Goal: Check status: Check status

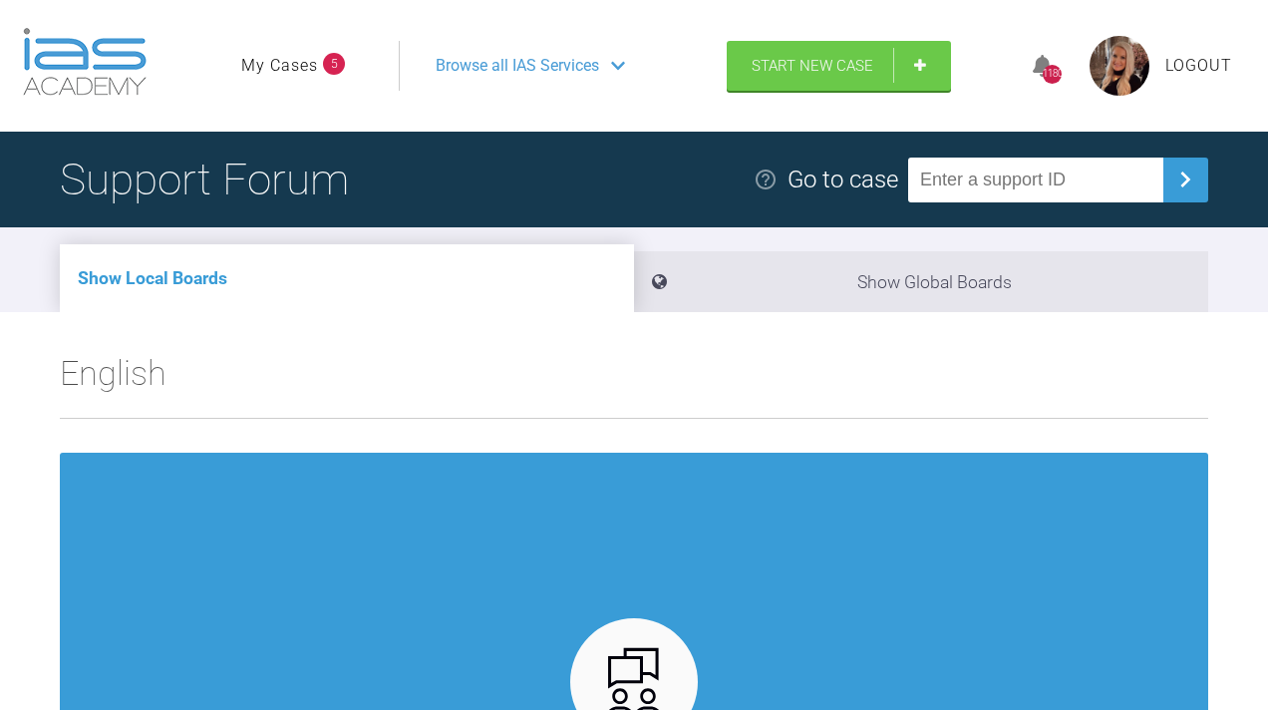
click at [290, 79] on link "My Cases" at bounding box center [279, 66] width 77 height 26
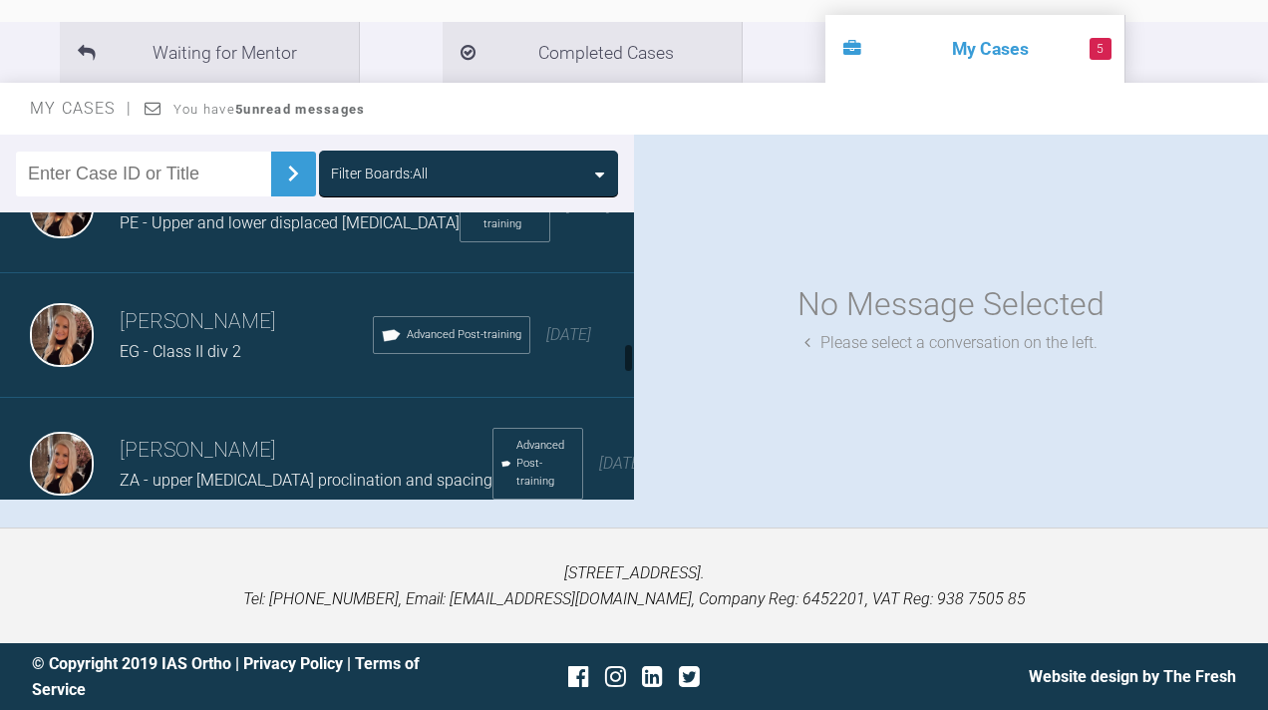
scroll to position [1205, 0]
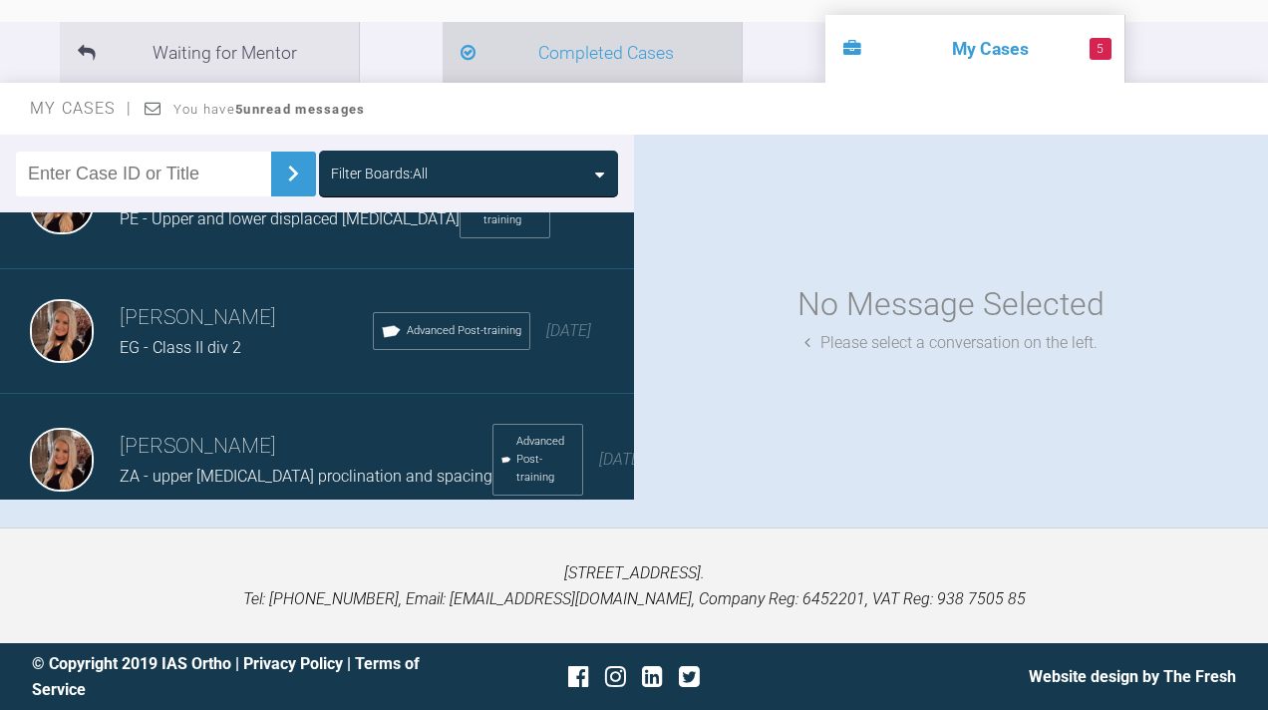
click at [498, 66] on li "Completed Cases" at bounding box center [592, 52] width 299 height 61
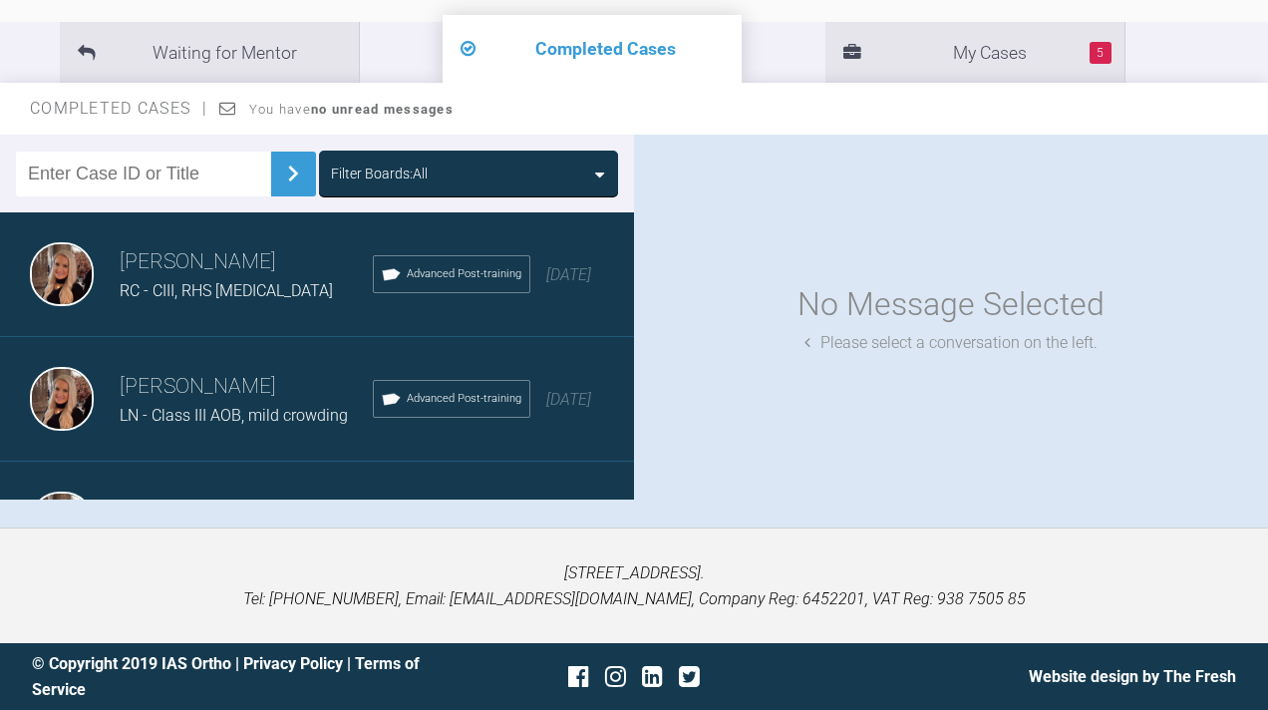
click at [149, 190] on input "text" at bounding box center [143, 173] width 255 height 45
click at [277, 171] on img at bounding box center [293, 173] width 32 height 32
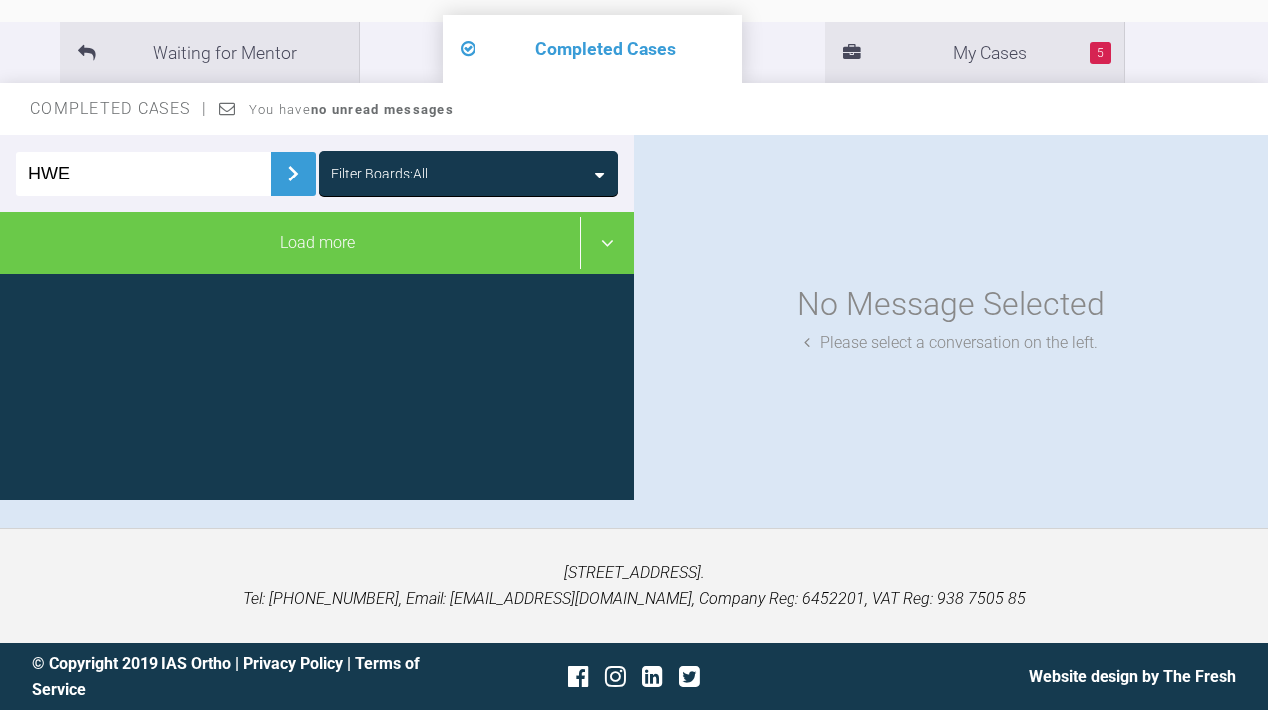
click at [218, 170] on input "HWE" at bounding box center [143, 173] width 255 height 45
type input "H"
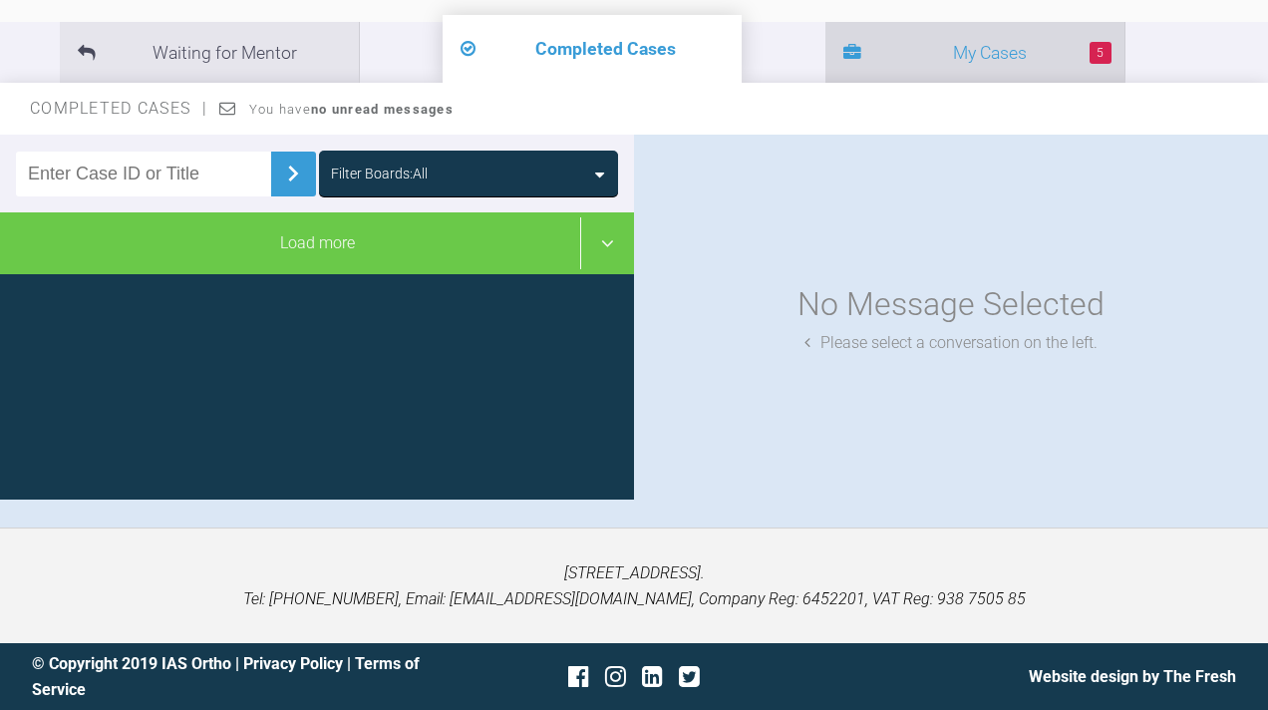
click at [825, 24] on li "5 My Cases" at bounding box center [974, 52] width 299 height 61
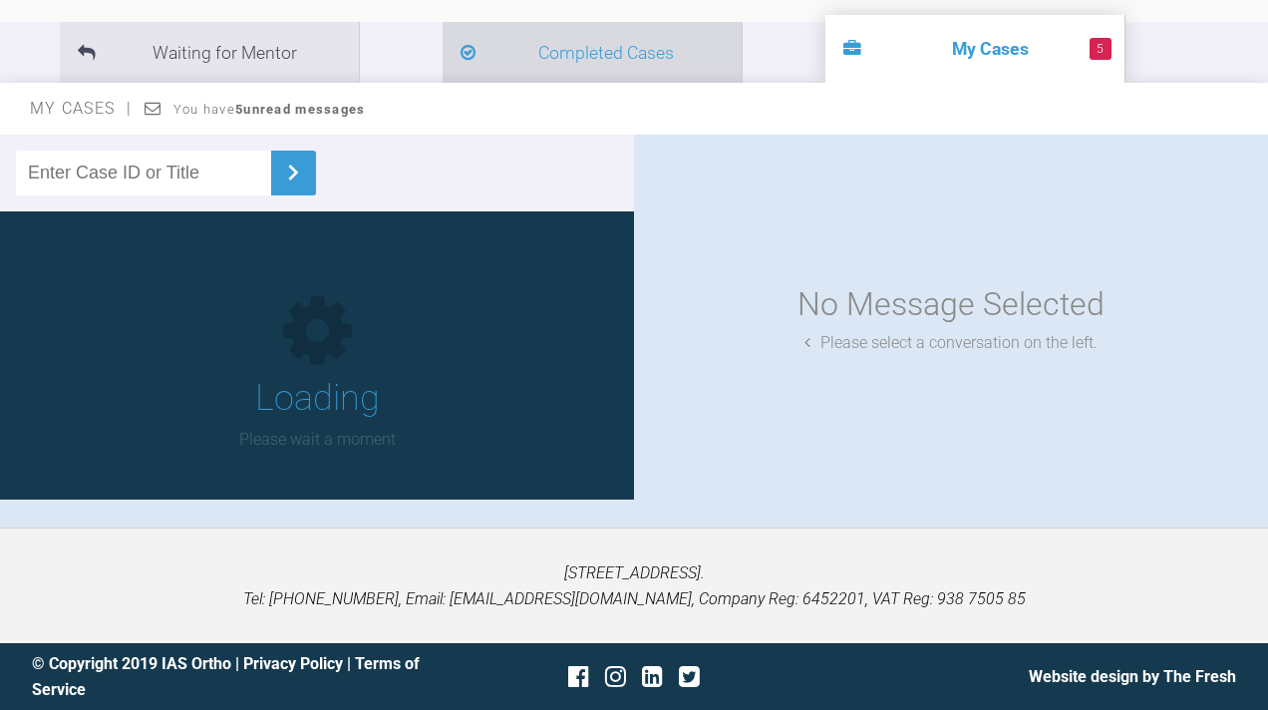
click at [506, 60] on li "Completed Cases" at bounding box center [592, 52] width 299 height 61
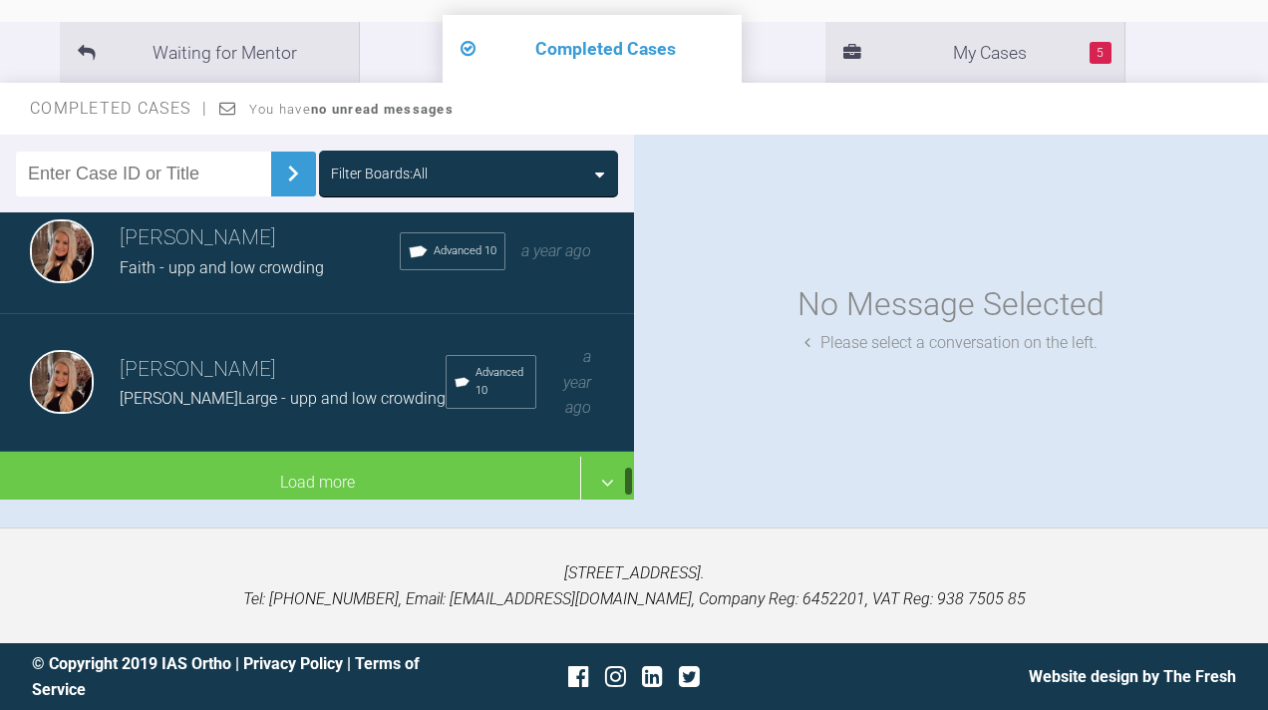
scroll to position [2290, 0]
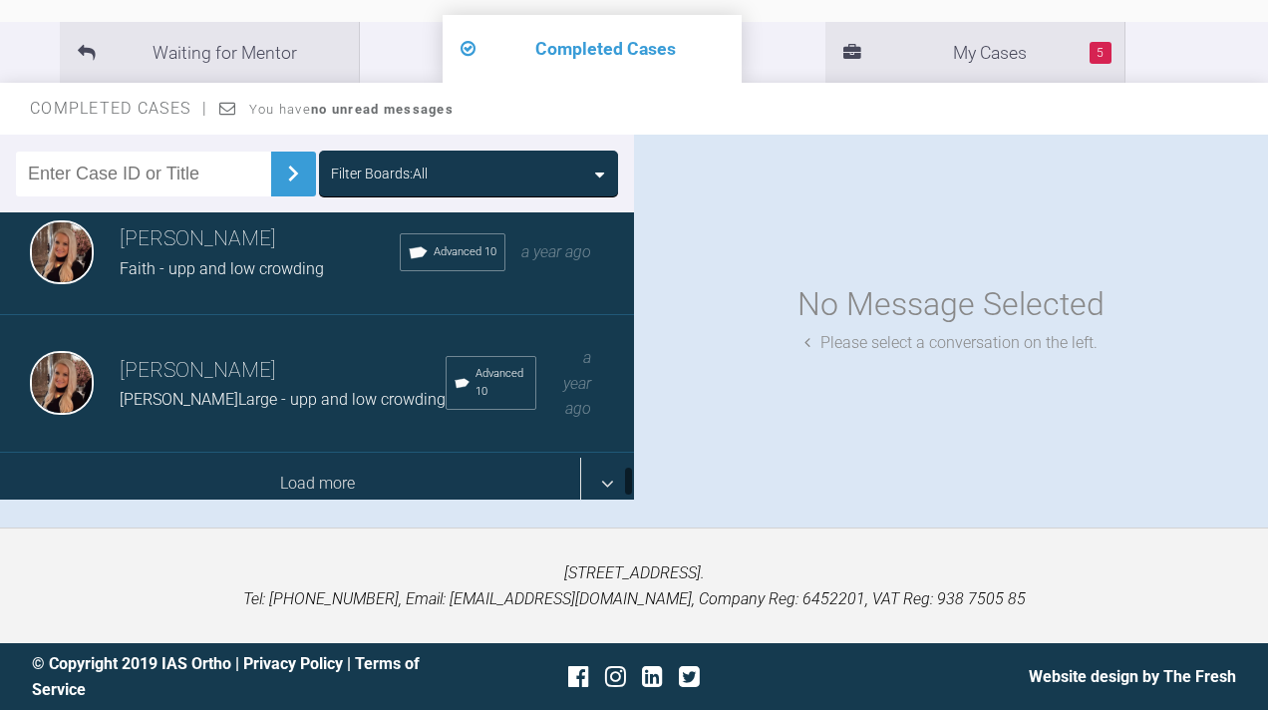
click at [306, 465] on div "Load more" at bounding box center [317, 484] width 634 height 62
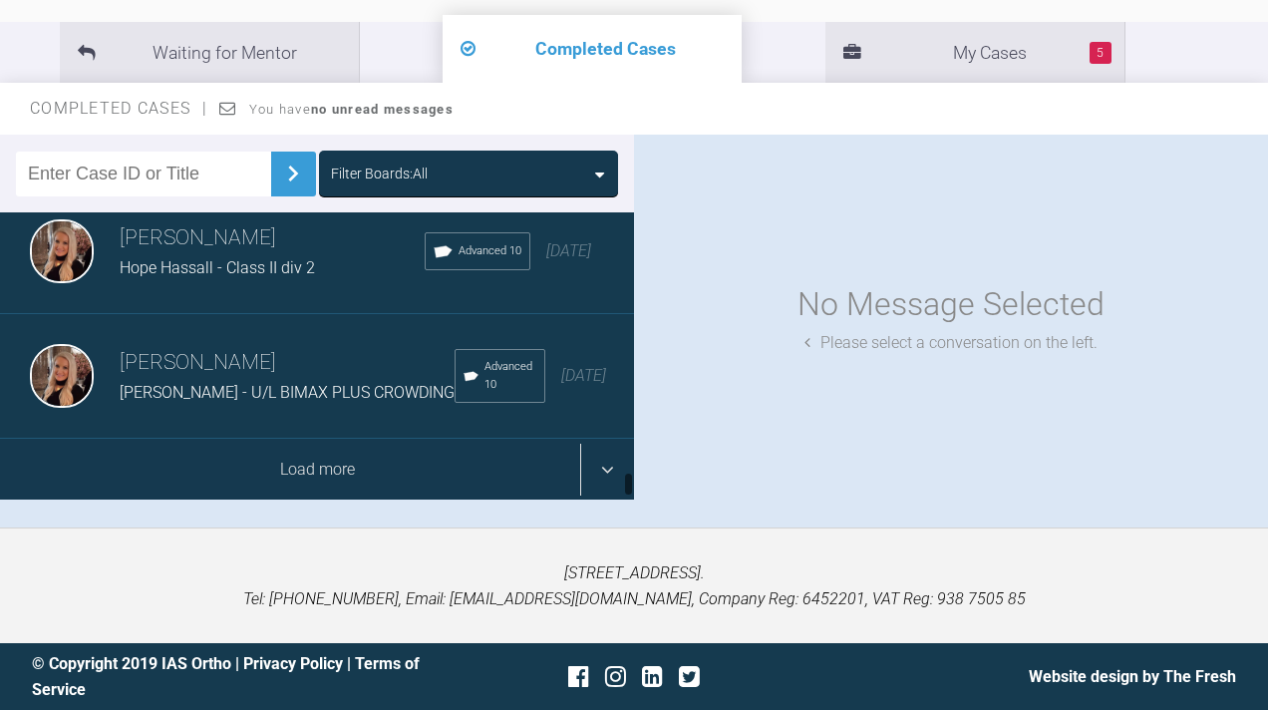
scroll to position [4815, 0]
click at [292, 462] on div "Load more" at bounding box center [317, 470] width 634 height 62
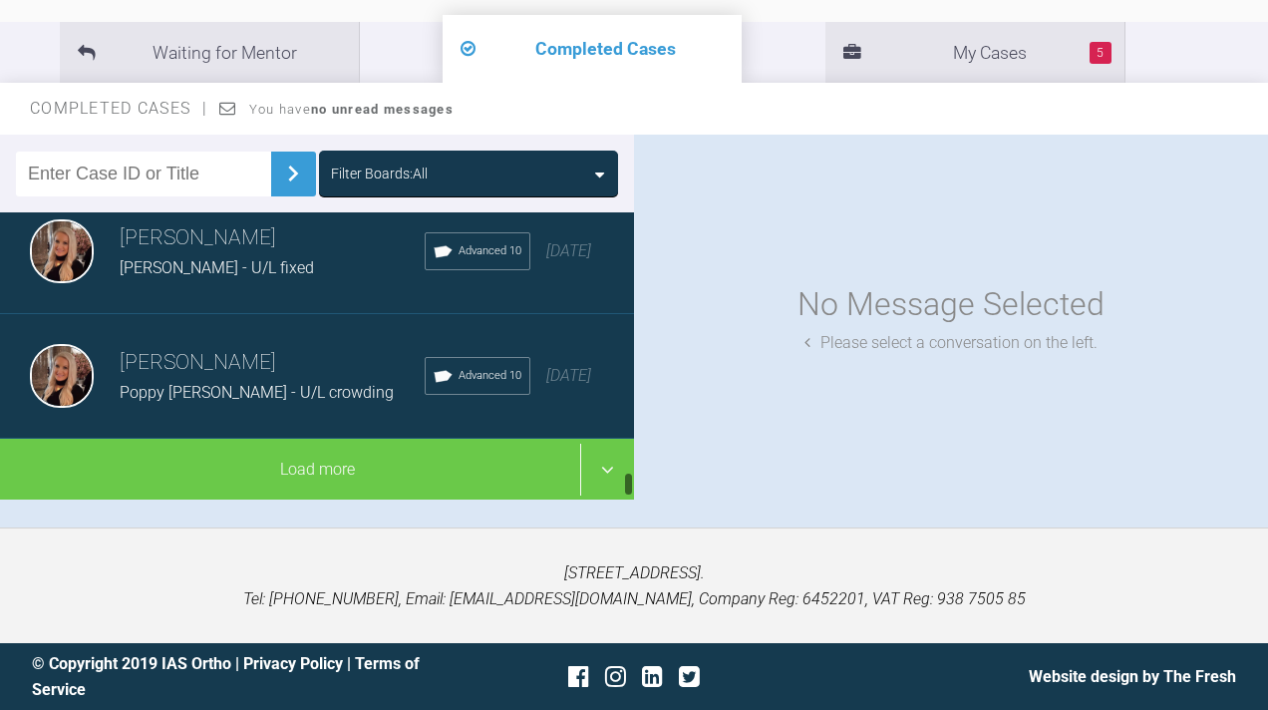
scroll to position [7318, 0]
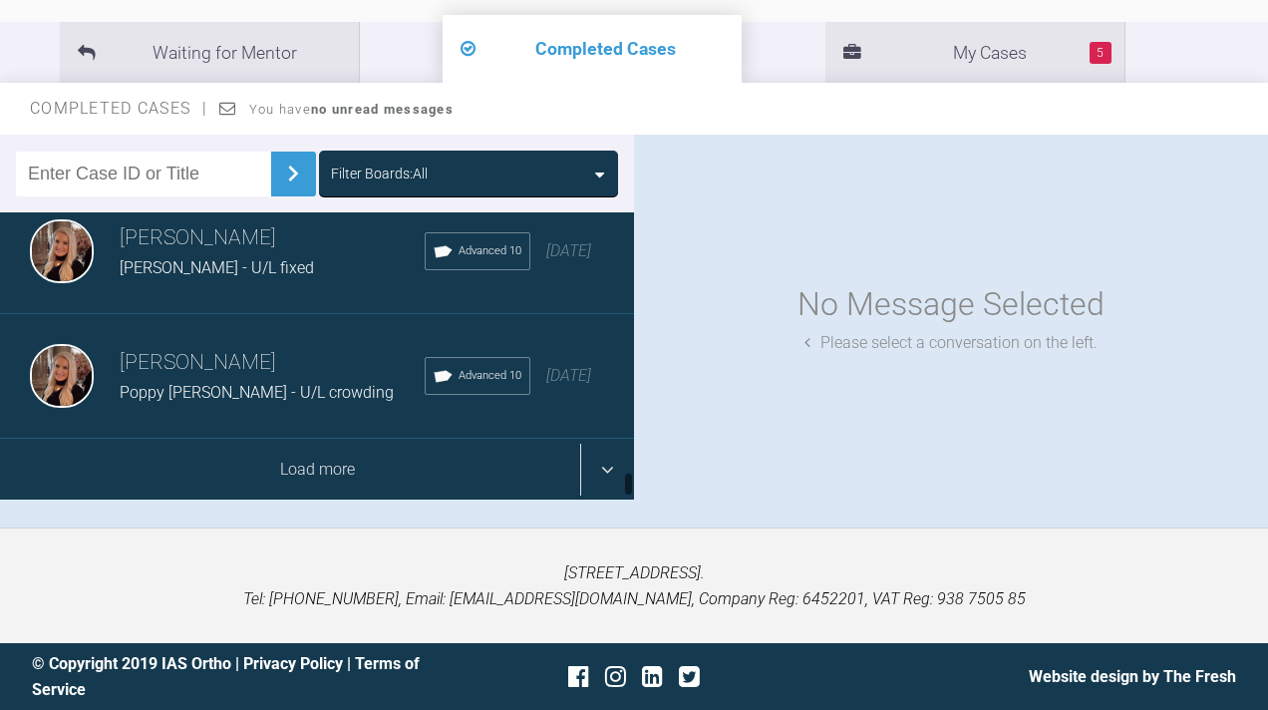
click at [224, 485] on div "Load more" at bounding box center [317, 470] width 634 height 62
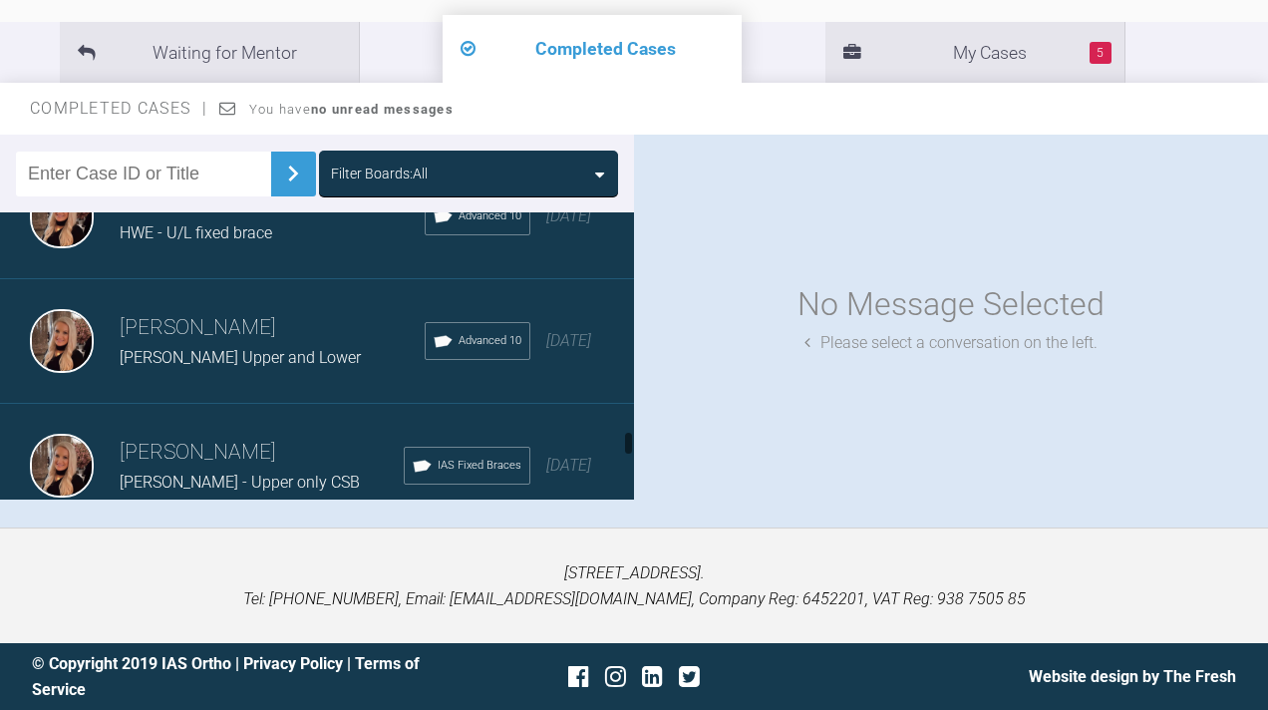
scroll to position [8324, 0]
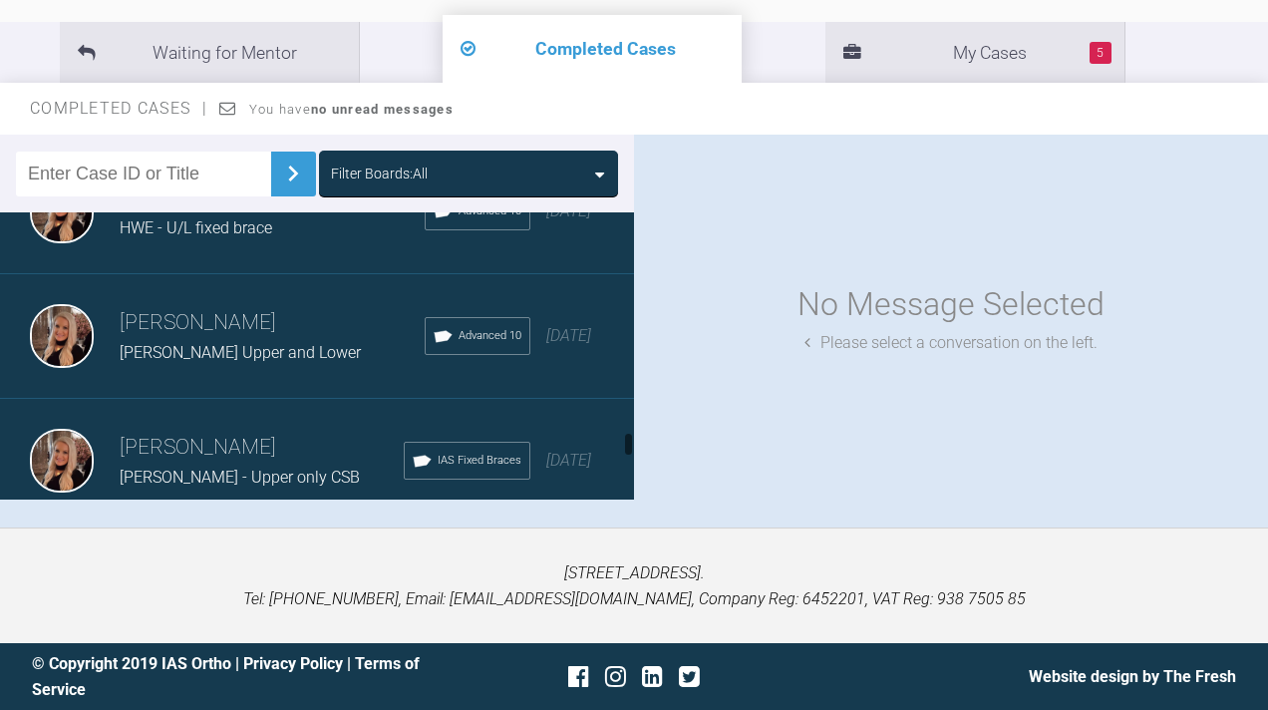
click at [251, 241] on div "HWE - U/L fixed brace" at bounding box center [272, 228] width 305 height 26
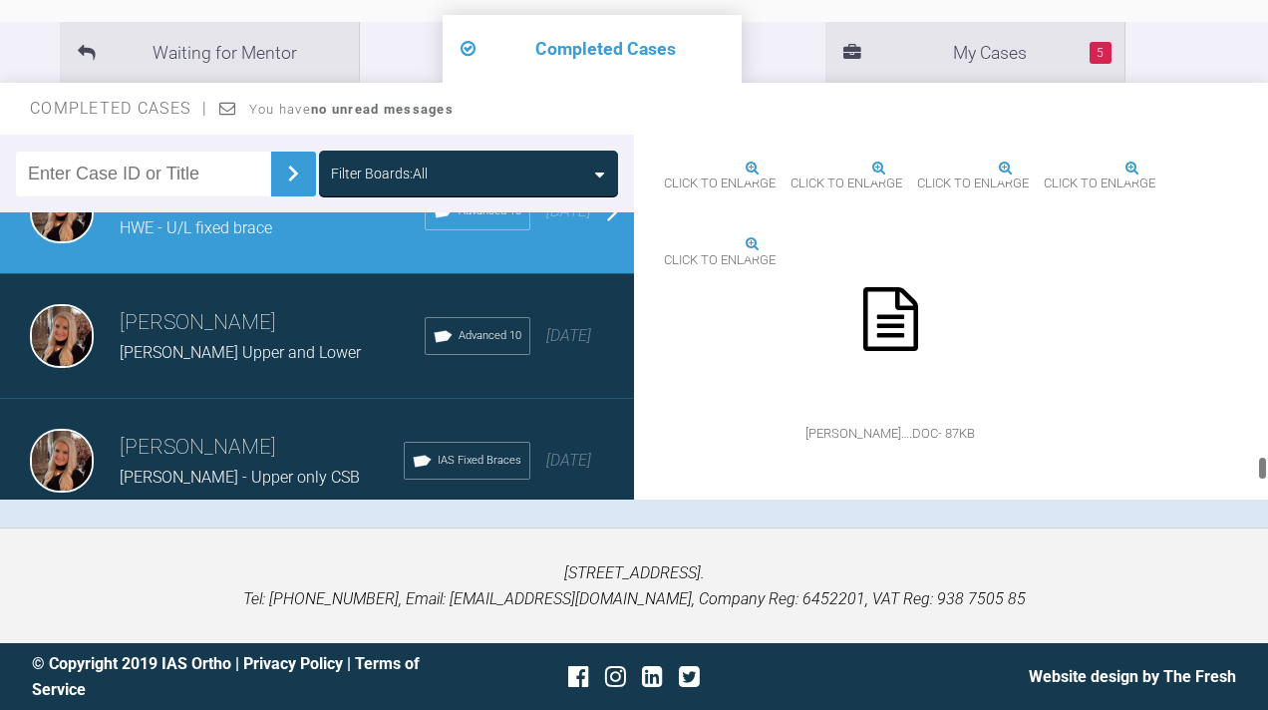
scroll to position [25908, 0]
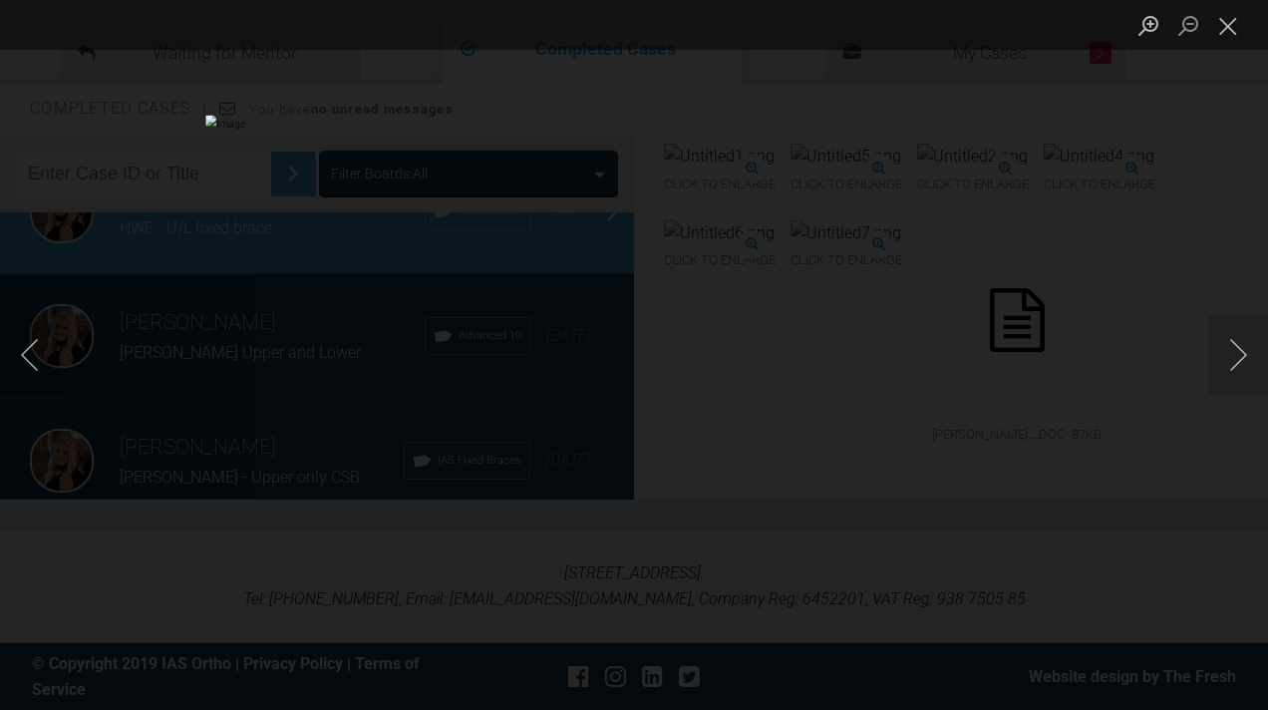
click at [1225, 32] on button "Close lightbox" at bounding box center [1228, 25] width 40 height 35
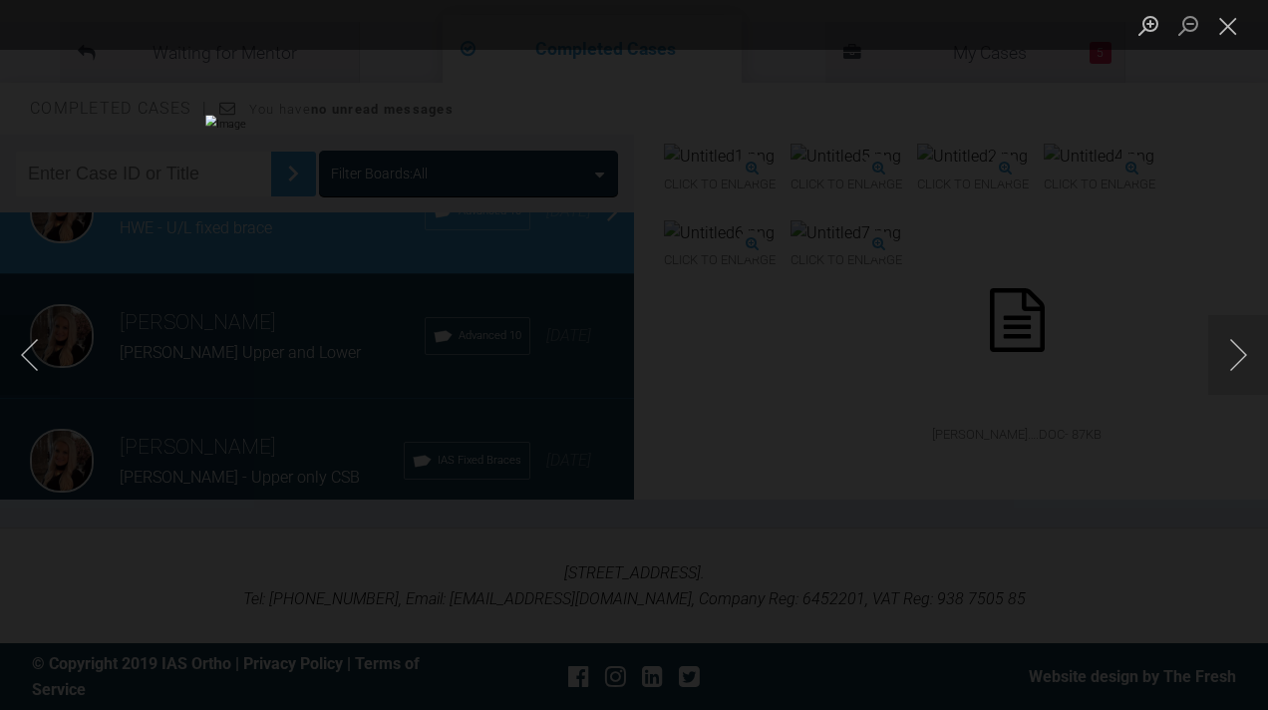
click at [1238, 33] on button "Close lightbox" at bounding box center [1228, 25] width 40 height 35
click at [1234, 22] on button "Close lightbox" at bounding box center [1228, 25] width 40 height 35
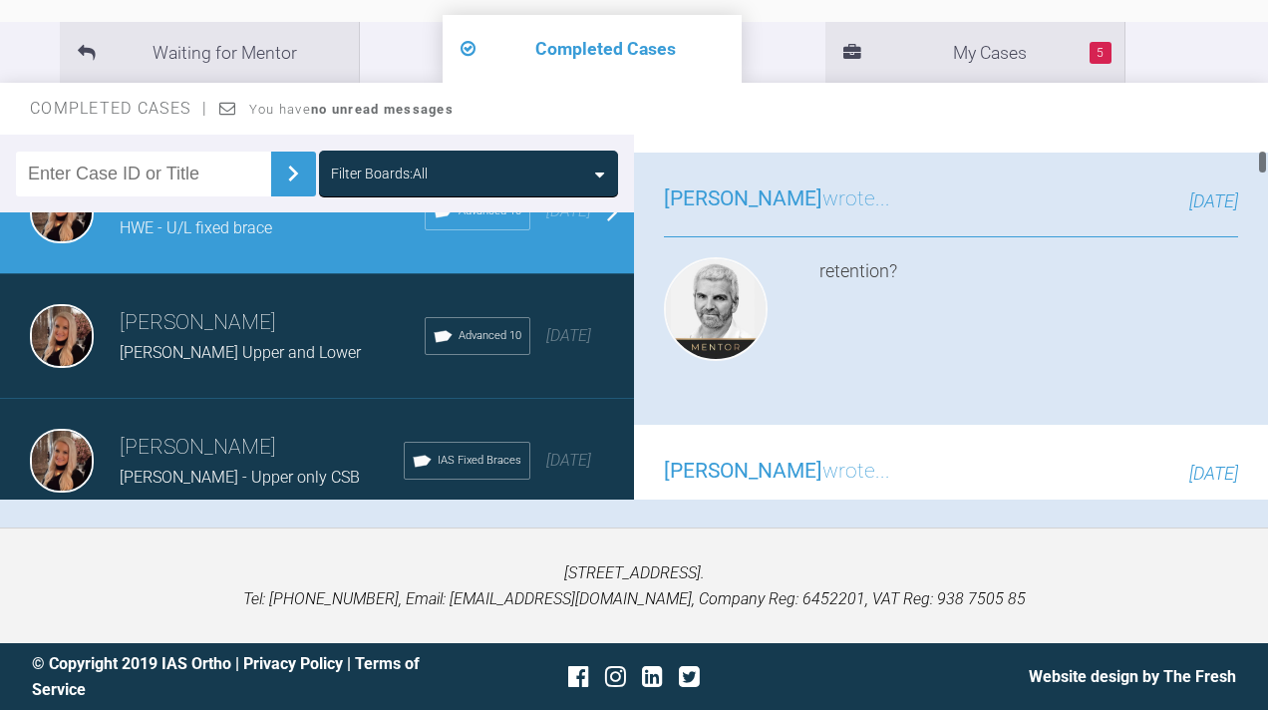
scroll to position [1512, 0]
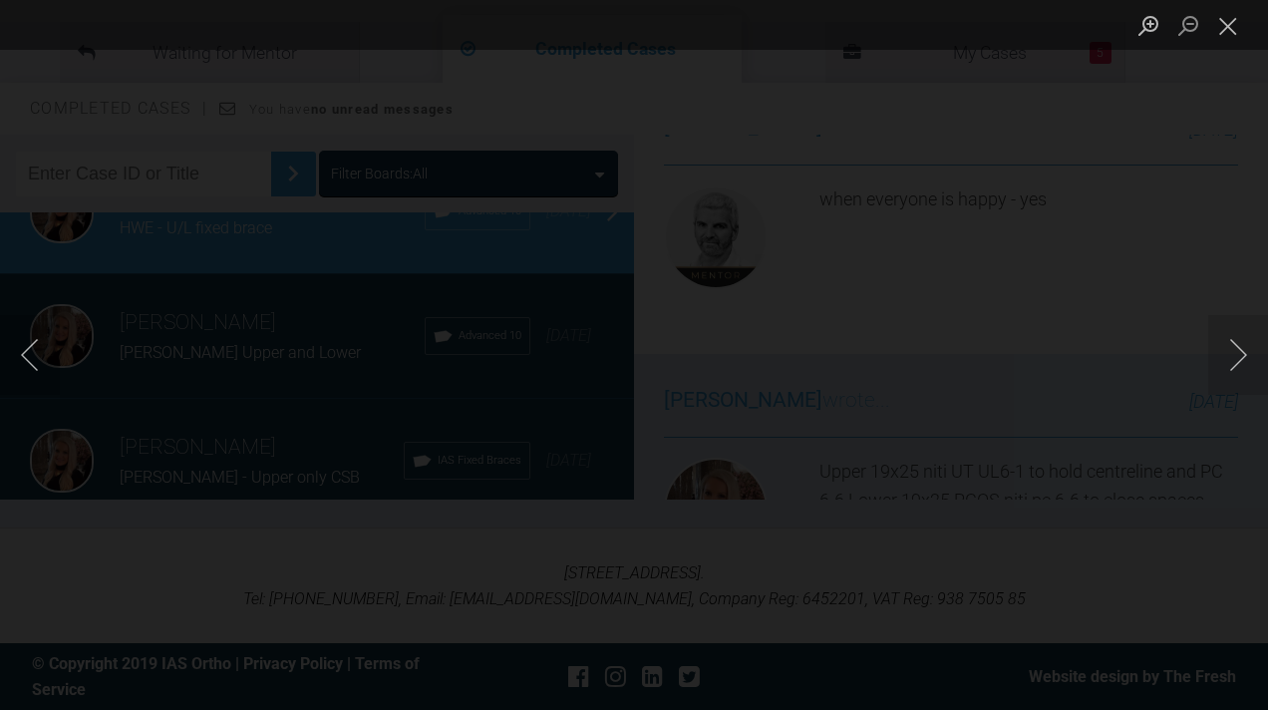
click at [1224, 18] on button "Close lightbox" at bounding box center [1228, 25] width 40 height 35
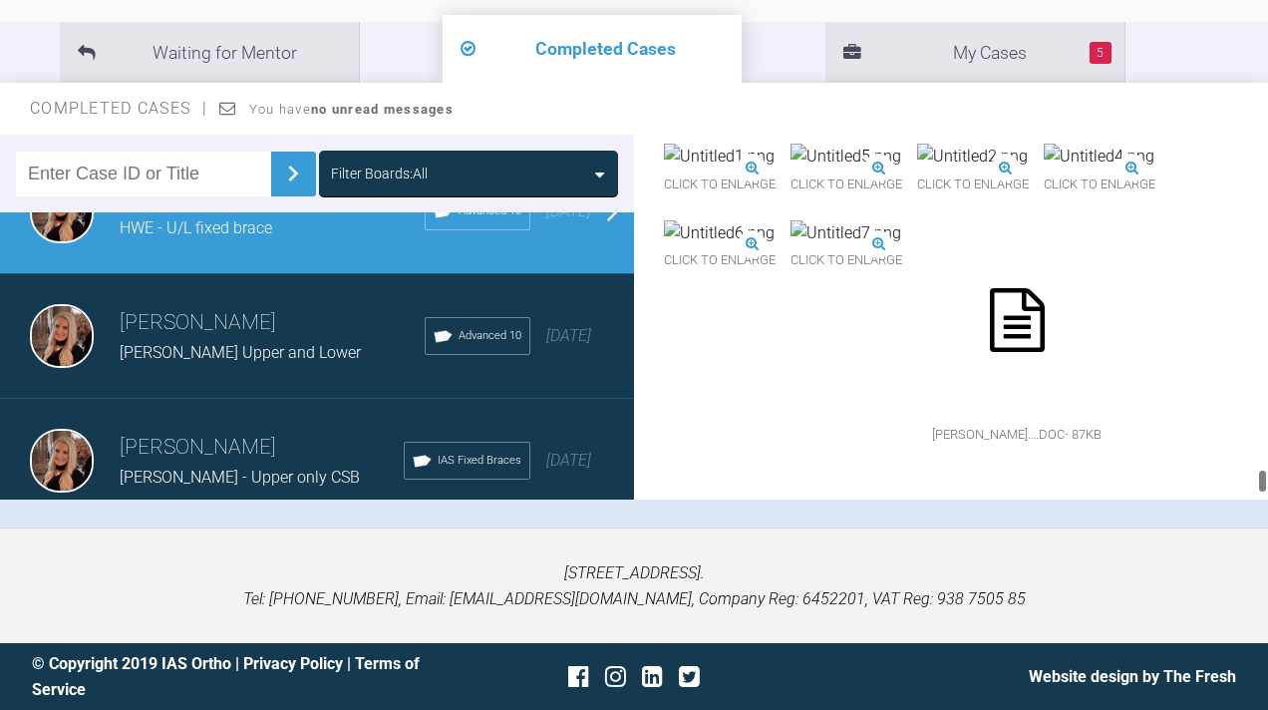
scroll to position [27484, 0]
click at [990, 303] on icon at bounding box center [1017, 320] width 55 height 64
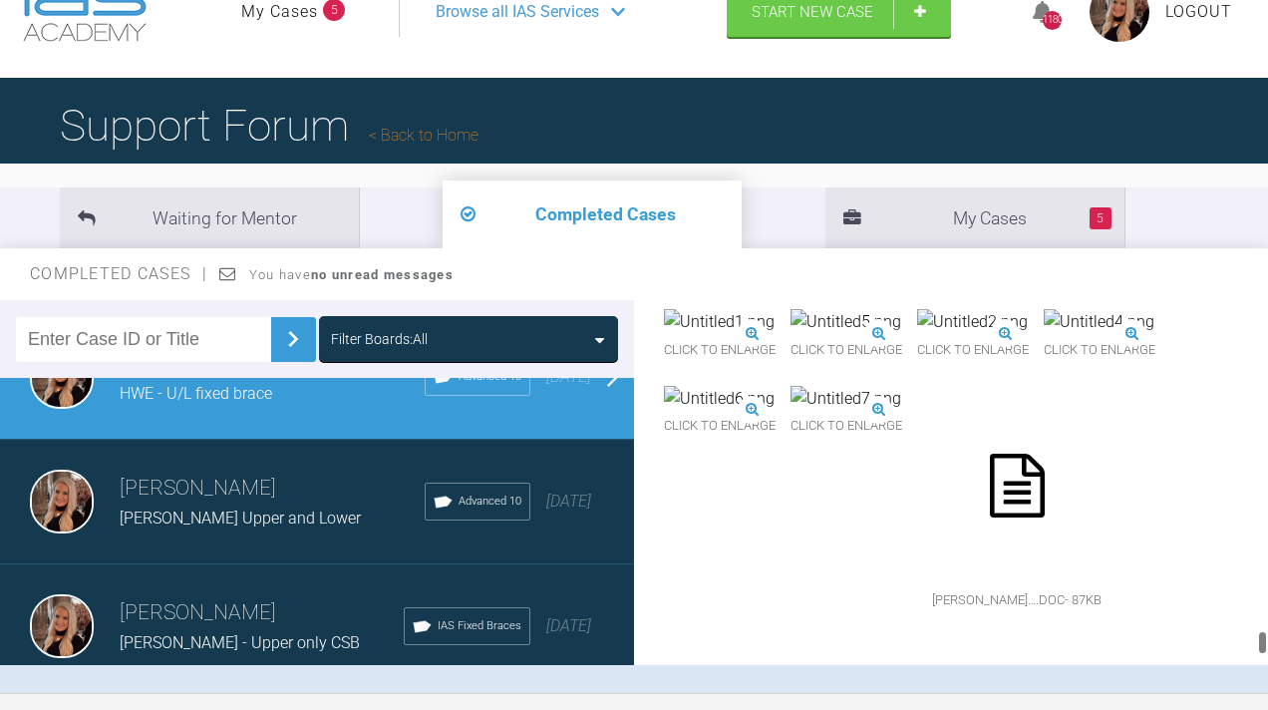
scroll to position [26733, 0]
click at [818, 259] on img at bounding box center [795, 246] width 263 height 26
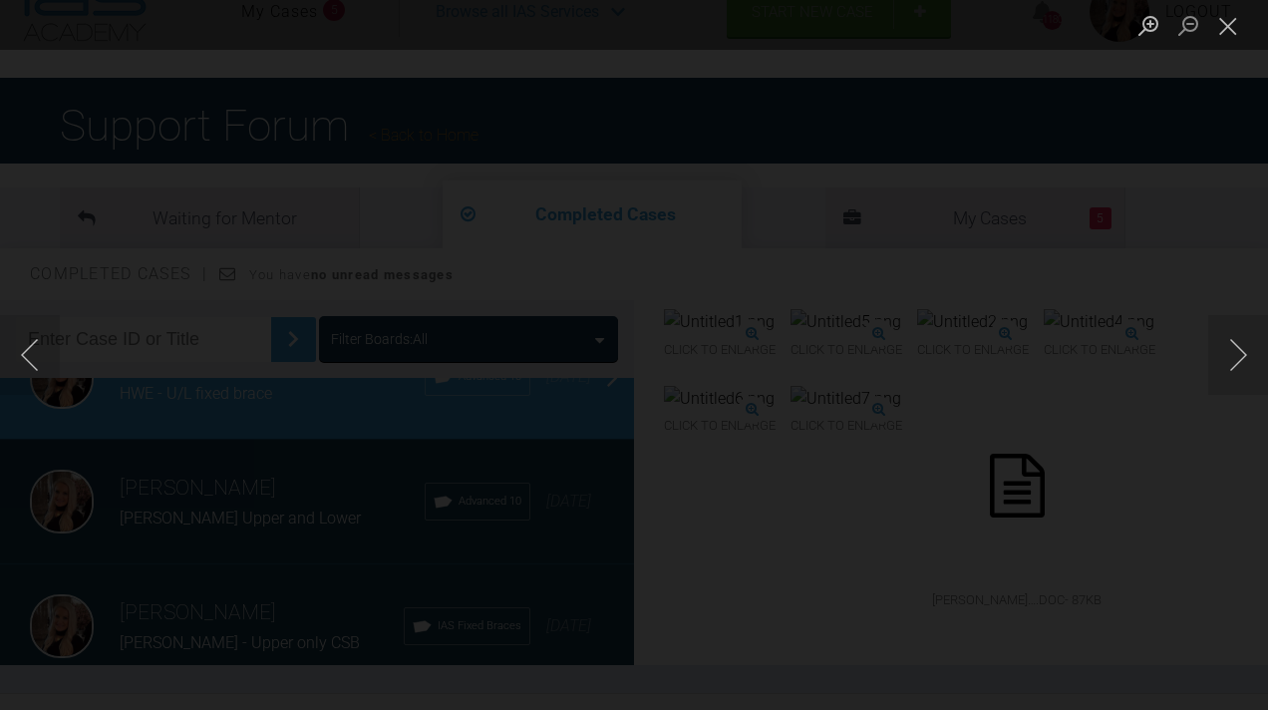
scroll to position [56, 0]
click at [1216, 45] on li "Lightbox" at bounding box center [1228, 25] width 40 height 50
click at [1218, 32] on button "Close lightbox" at bounding box center [1228, 25] width 40 height 35
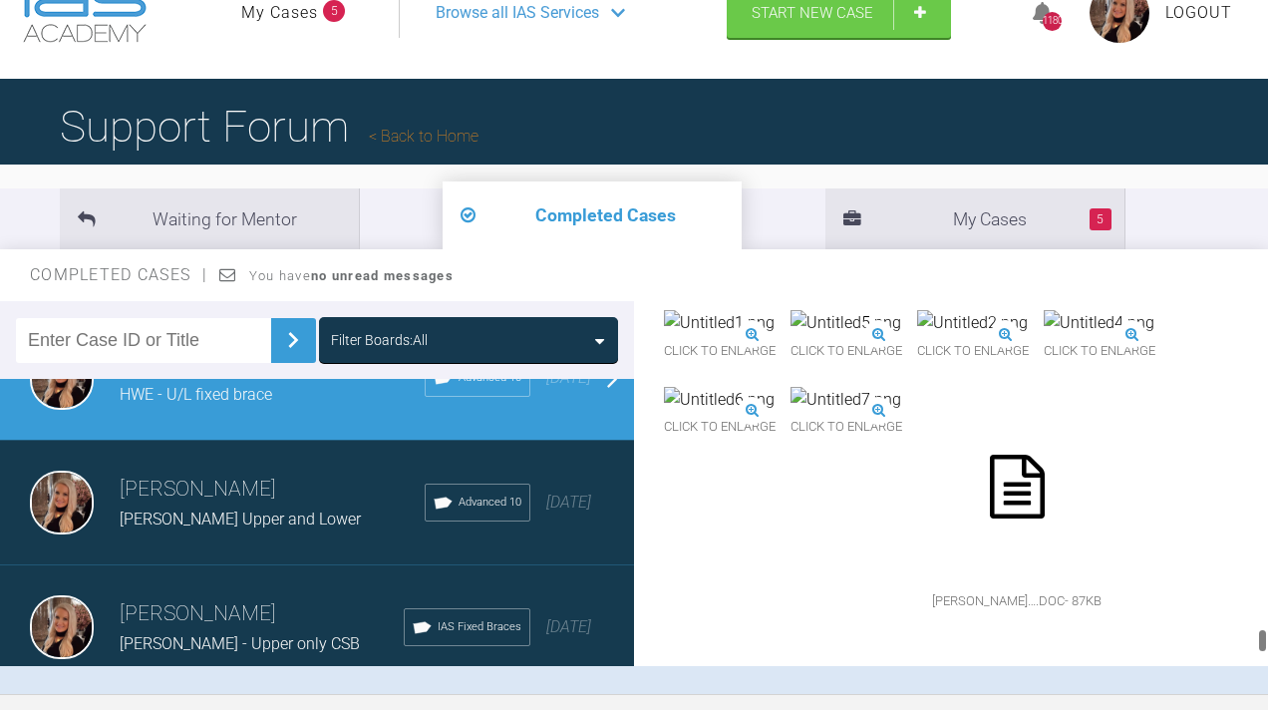
scroll to position [26417, 0]
click at [1045, 183] on img at bounding box center [1073, 170] width 263 height 26
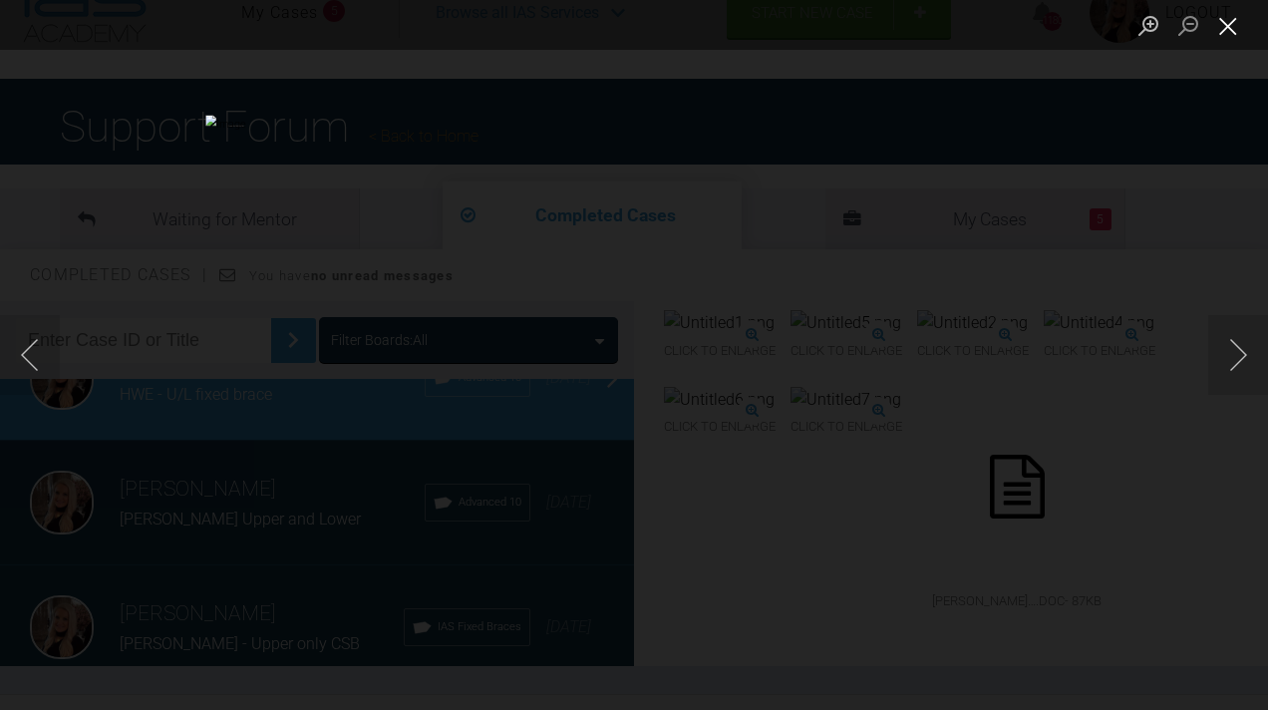
click at [1226, 33] on button "Close lightbox" at bounding box center [1228, 25] width 40 height 35
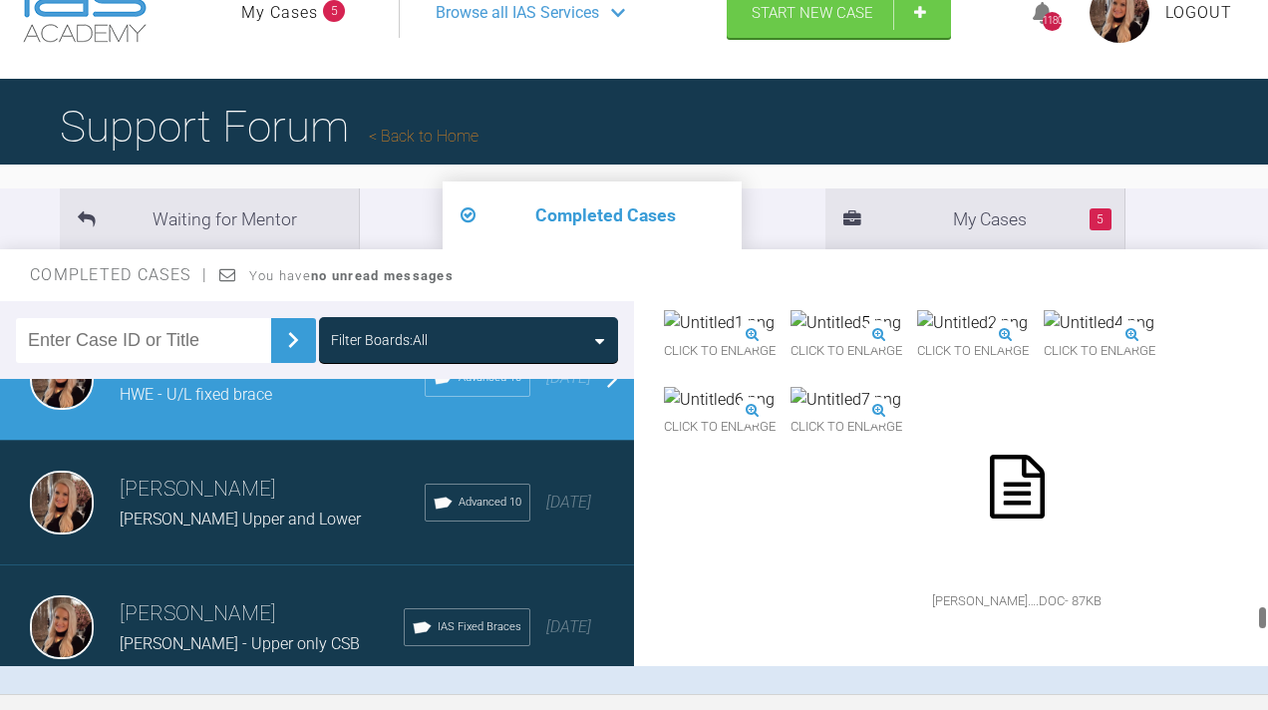
scroll to position [24604, 0]
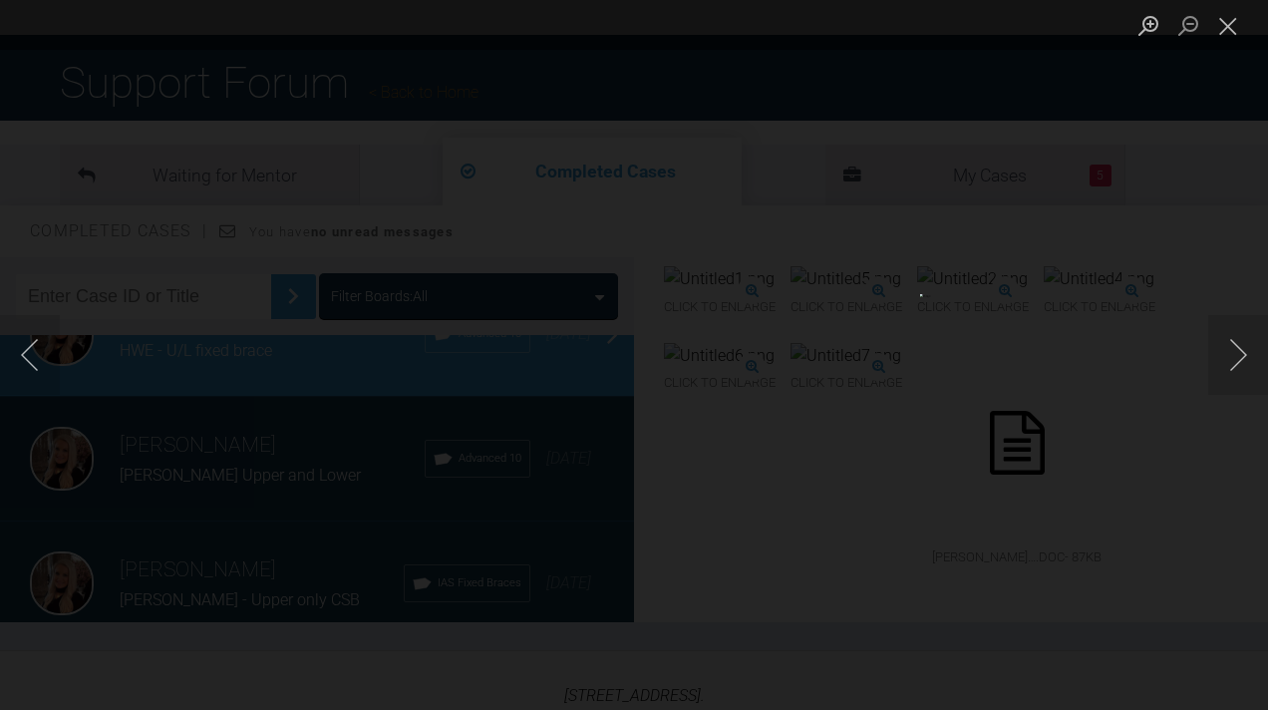
scroll to position [111, 0]
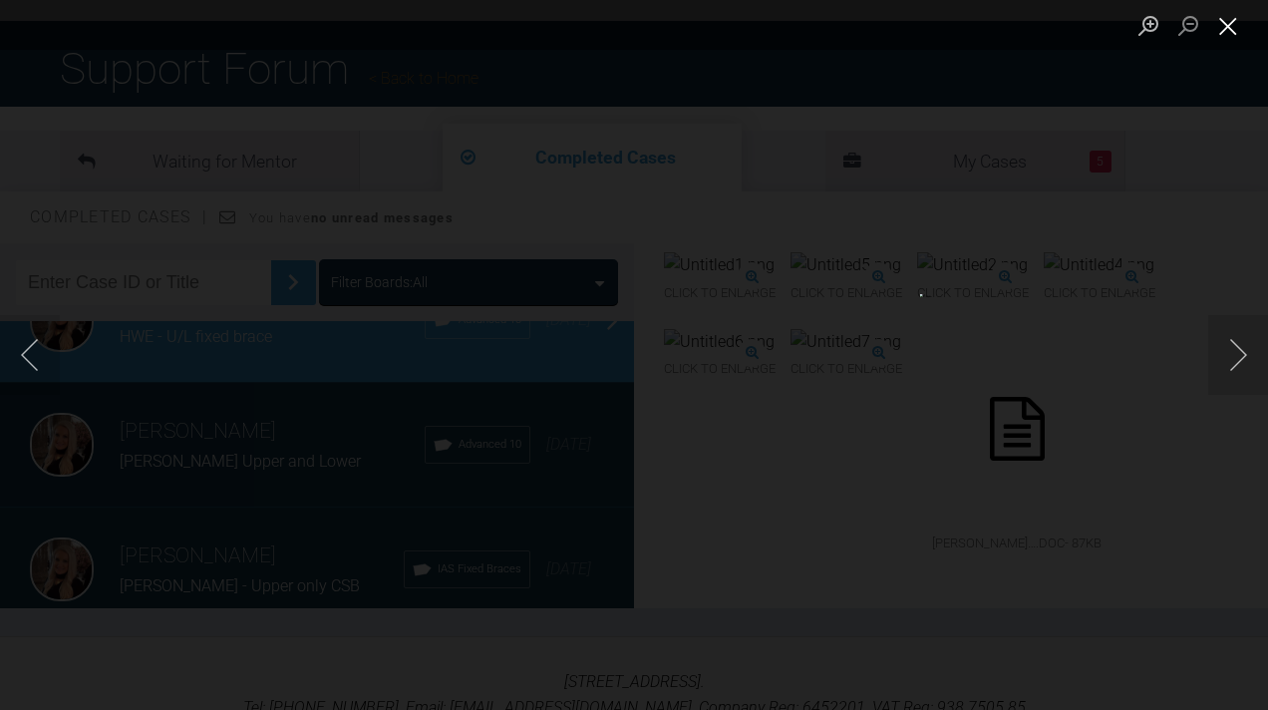
click at [1217, 26] on button "Close lightbox" at bounding box center [1228, 25] width 40 height 35
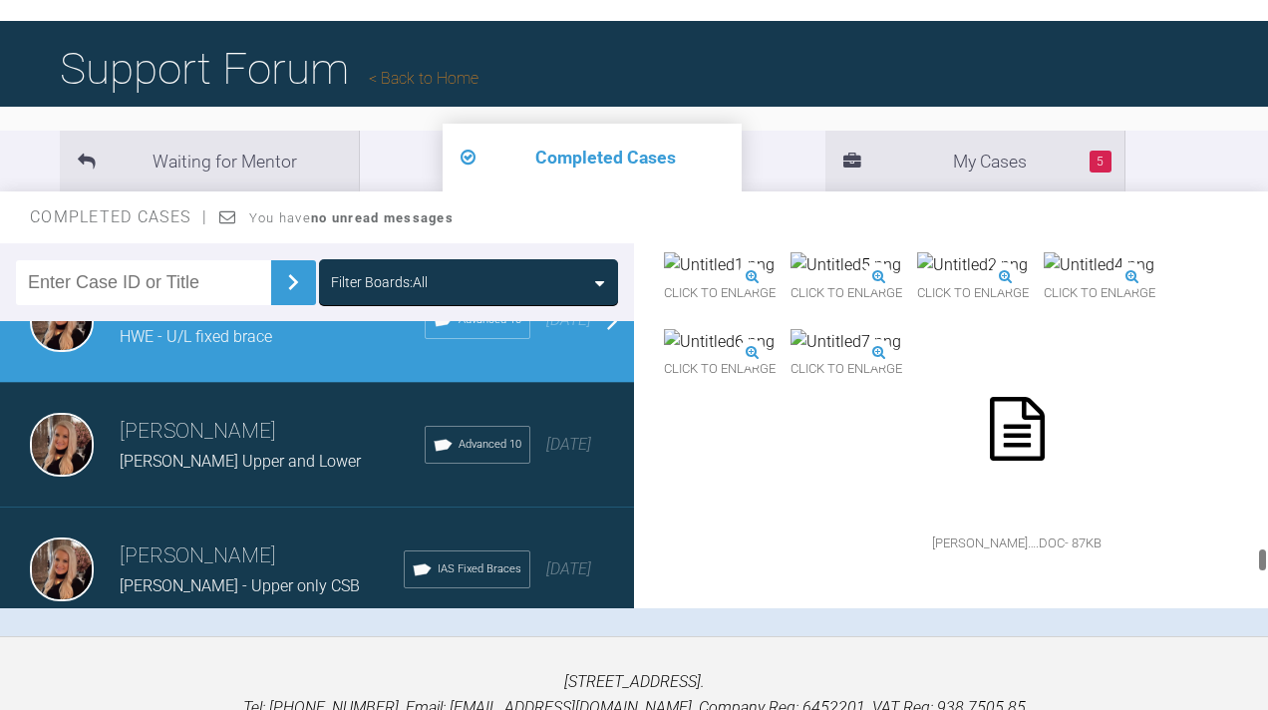
scroll to position [24634, 0]
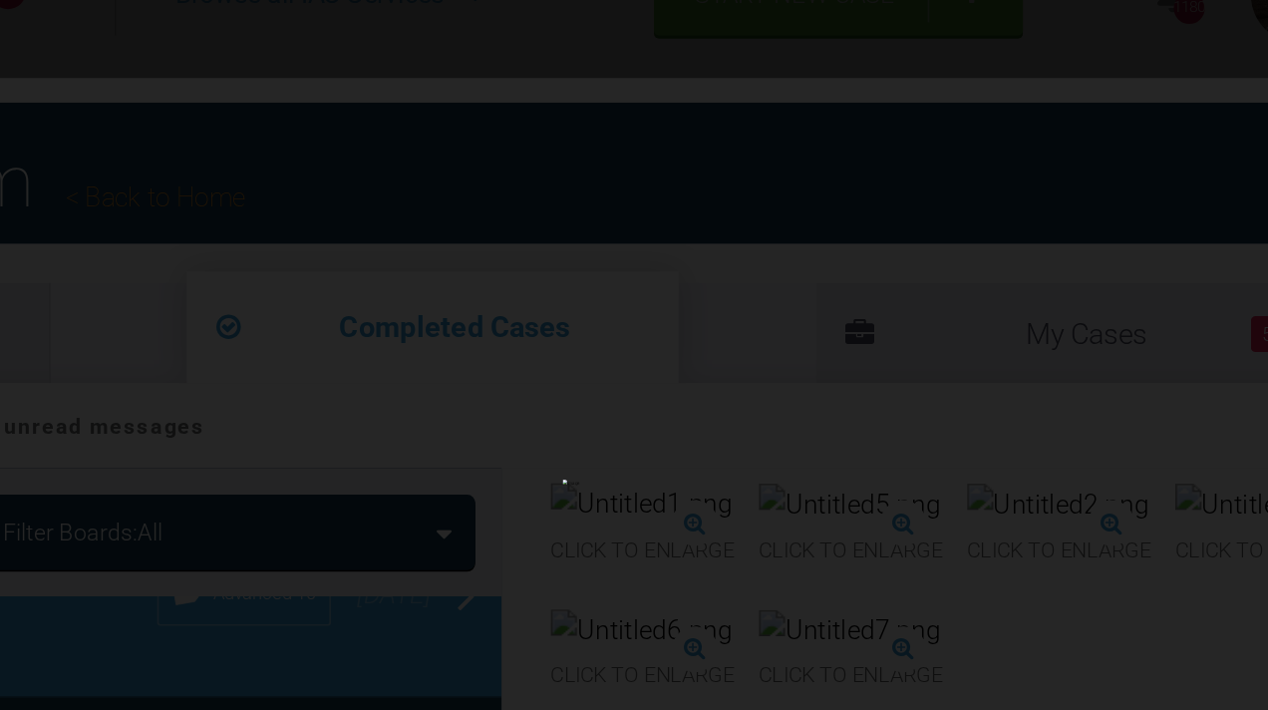
scroll to position [0, 0]
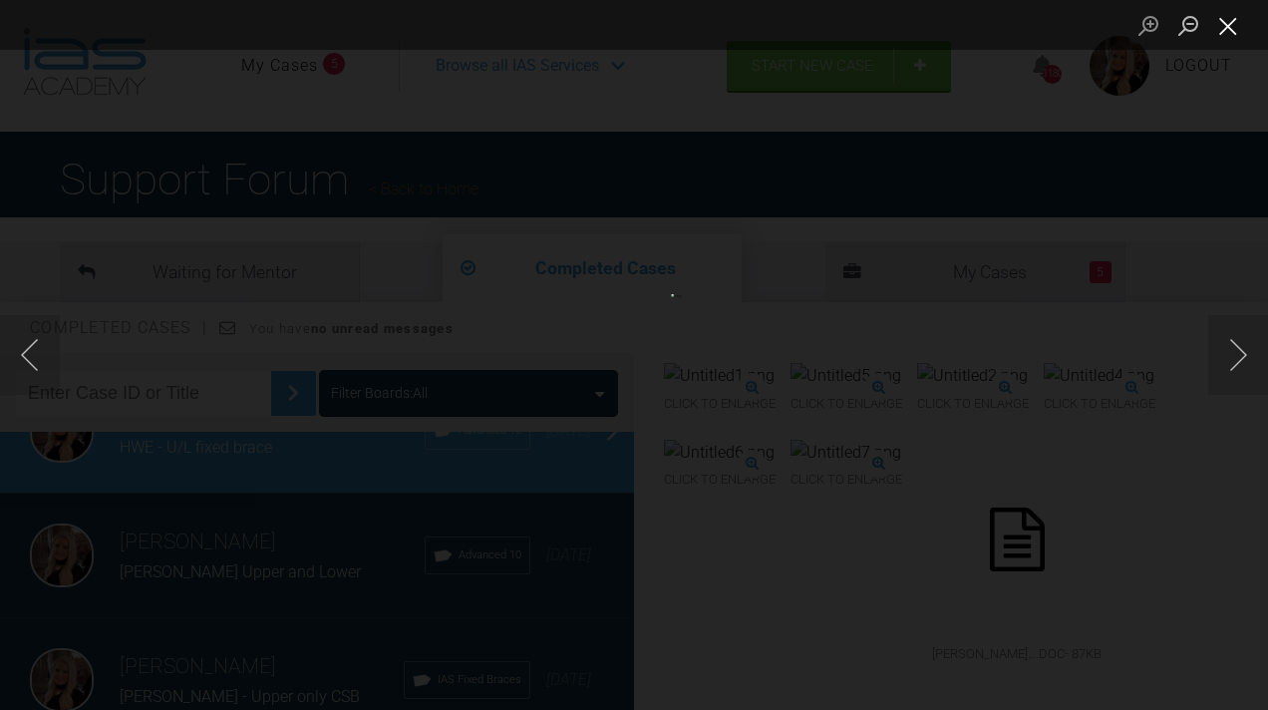
click at [1225, 23] on button "Close lightbox" at bounding box center [1228, 25] width 40 height 35
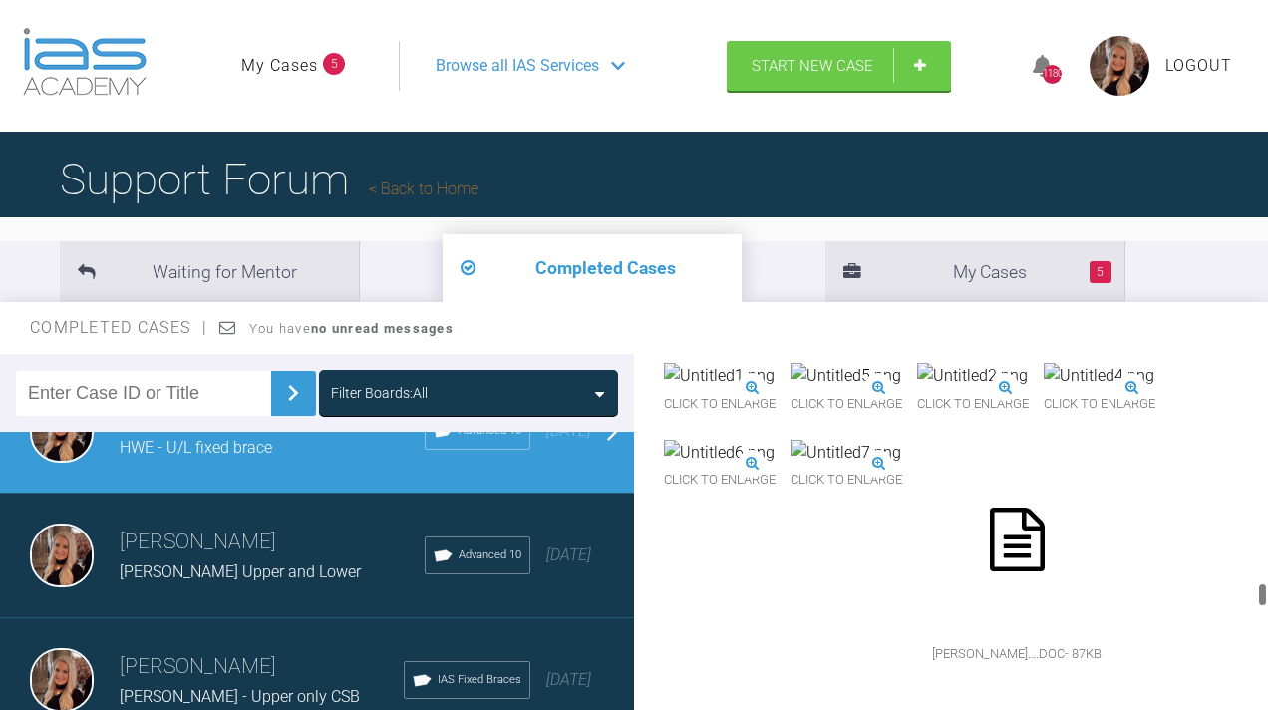
scroll to position [18541, 0]
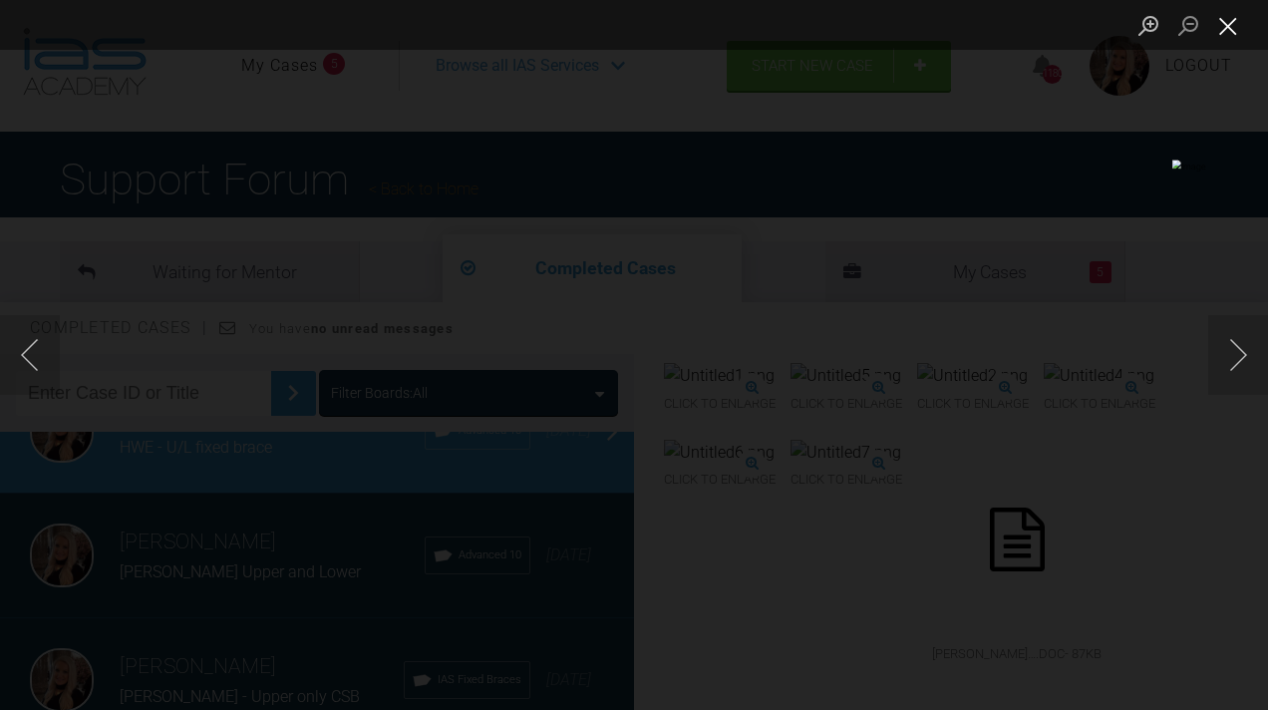
click at [1225, 18] on button "Close lightbox" at bounding box center [1228, 25] width 40 height 35
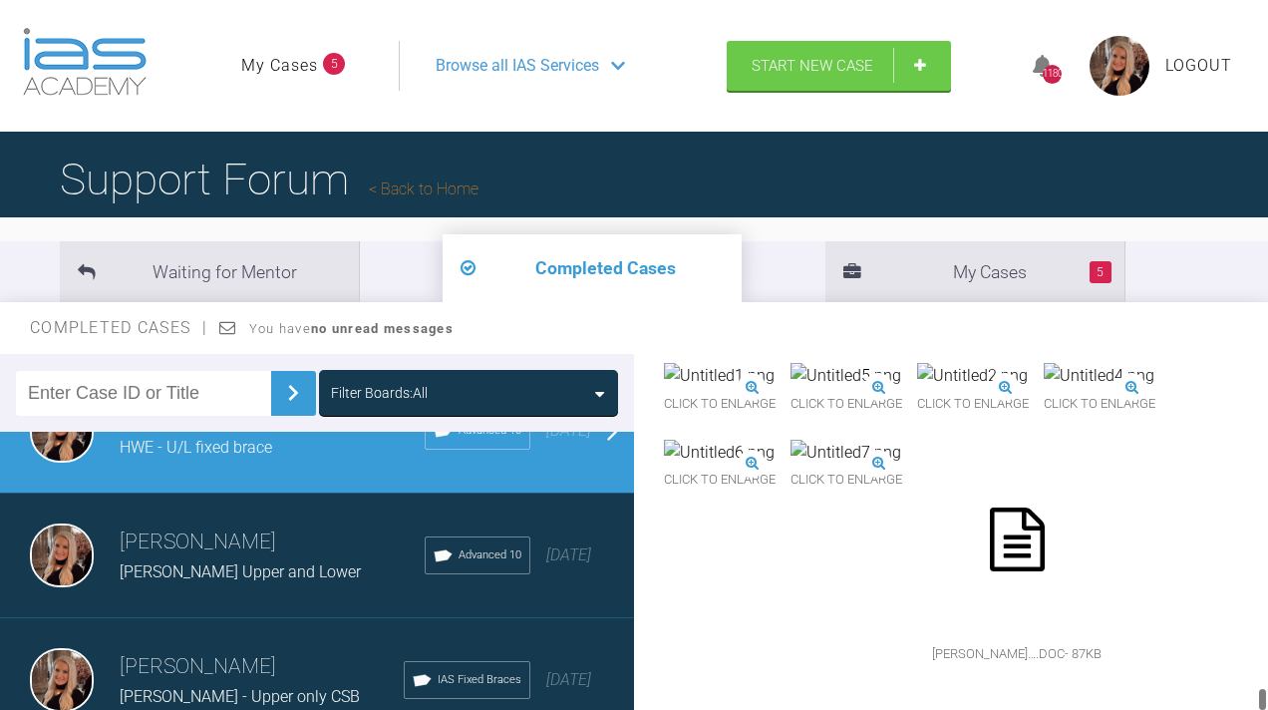
scroll to position [26954, 0]
click at [1068, 313] on img at bounding box center [1119, 300] width 102 height 26
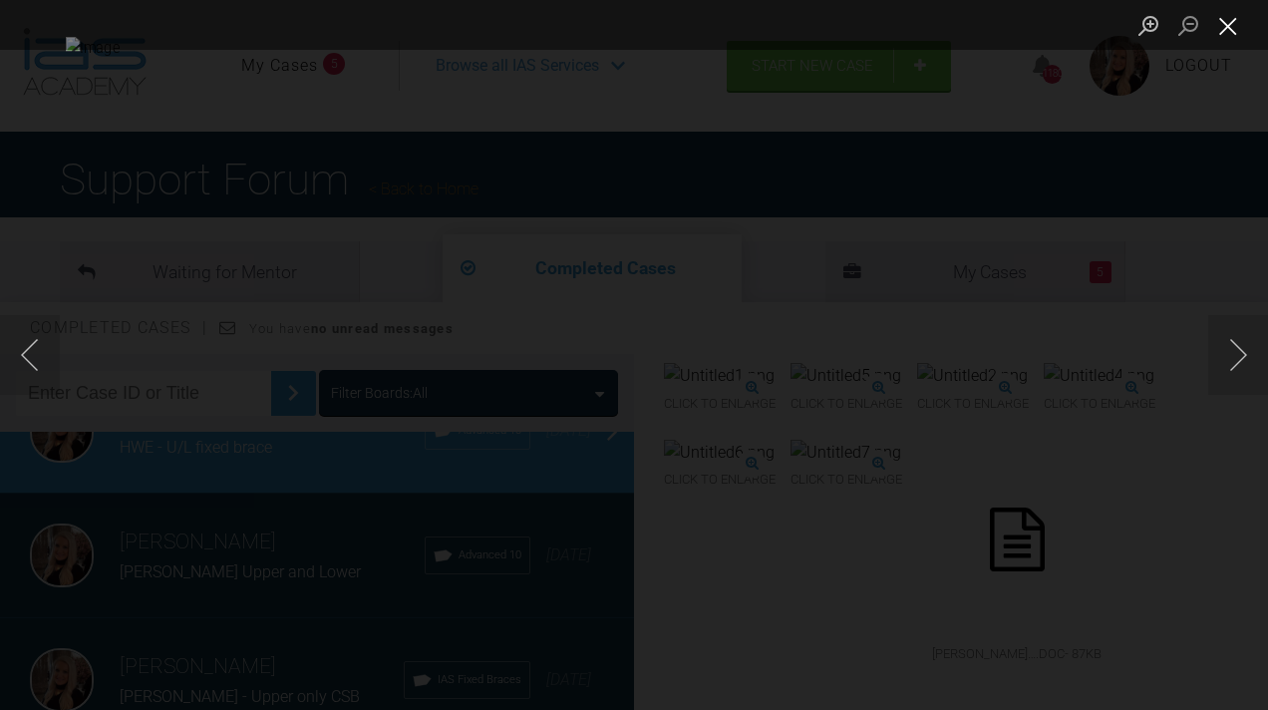
click at [1230, 22] on button "Close lightbox" at bounding box center [1228, 25] width 40 height 35
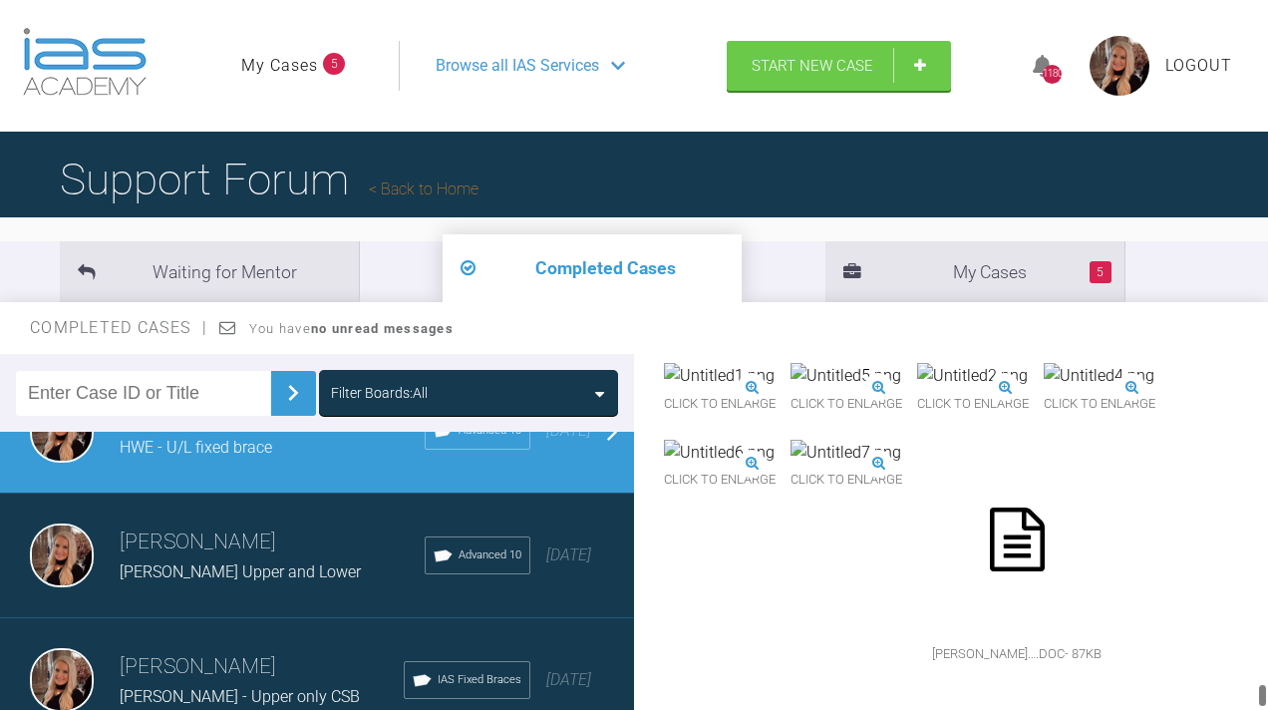
scroll to position [26702, 0]
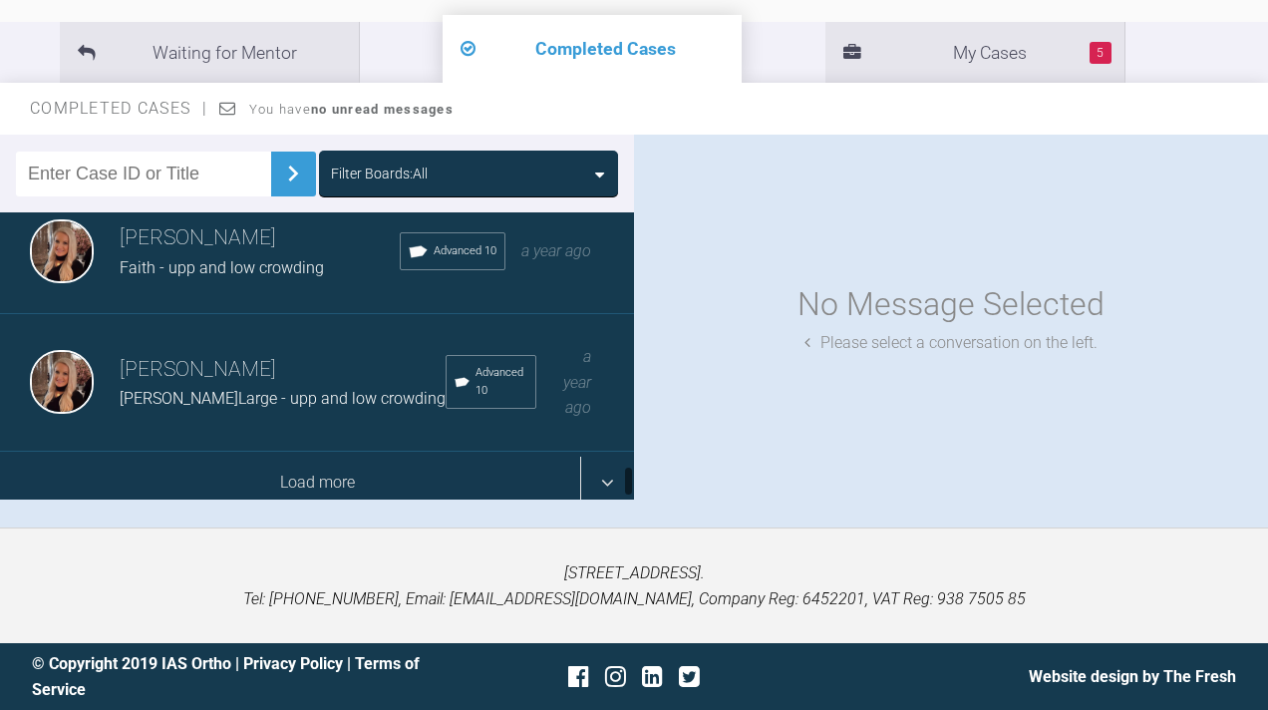
scroll to position [2290, 0]
click at [303, 514] on div "Load more" at bounding box center [317, 484] width 634 height 62
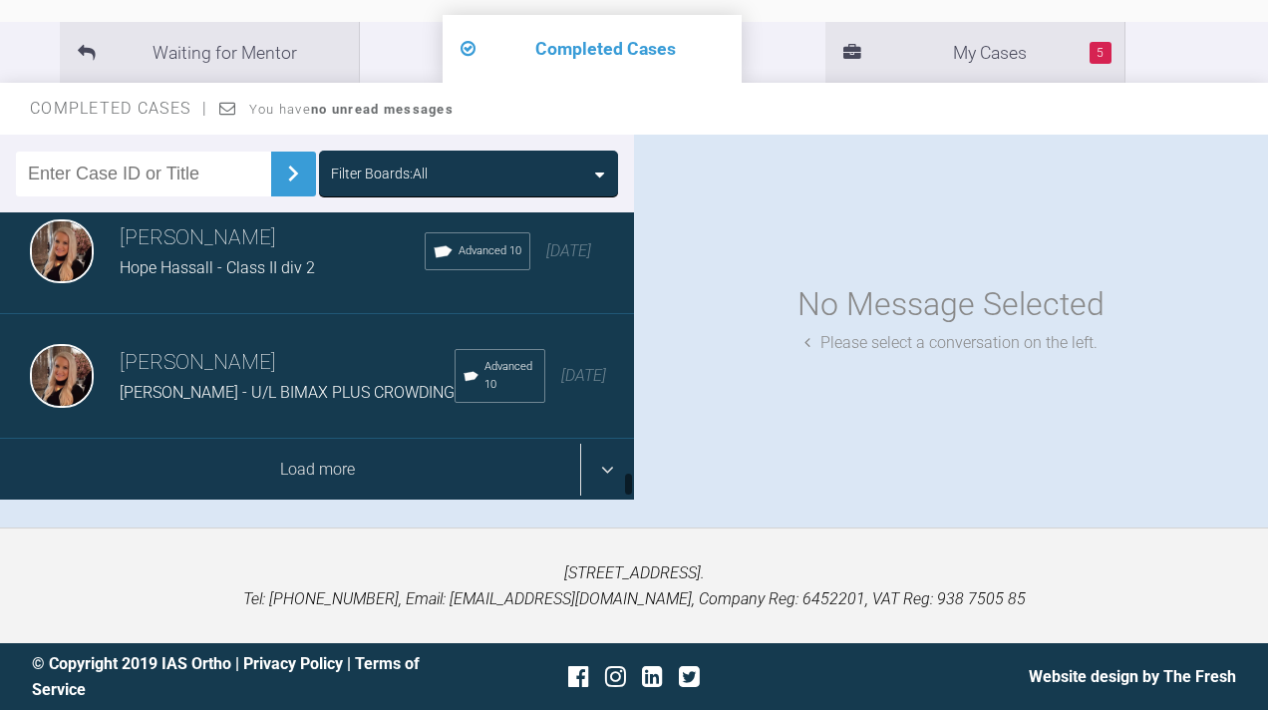
scroll to position [4815, 0]
click at [302, 500] on div "Load more" at bounding box center [317, 470] width 634 height 62
click at [303, 500] on div "Load more" at bounding box center [317, 470] width 634 height 62
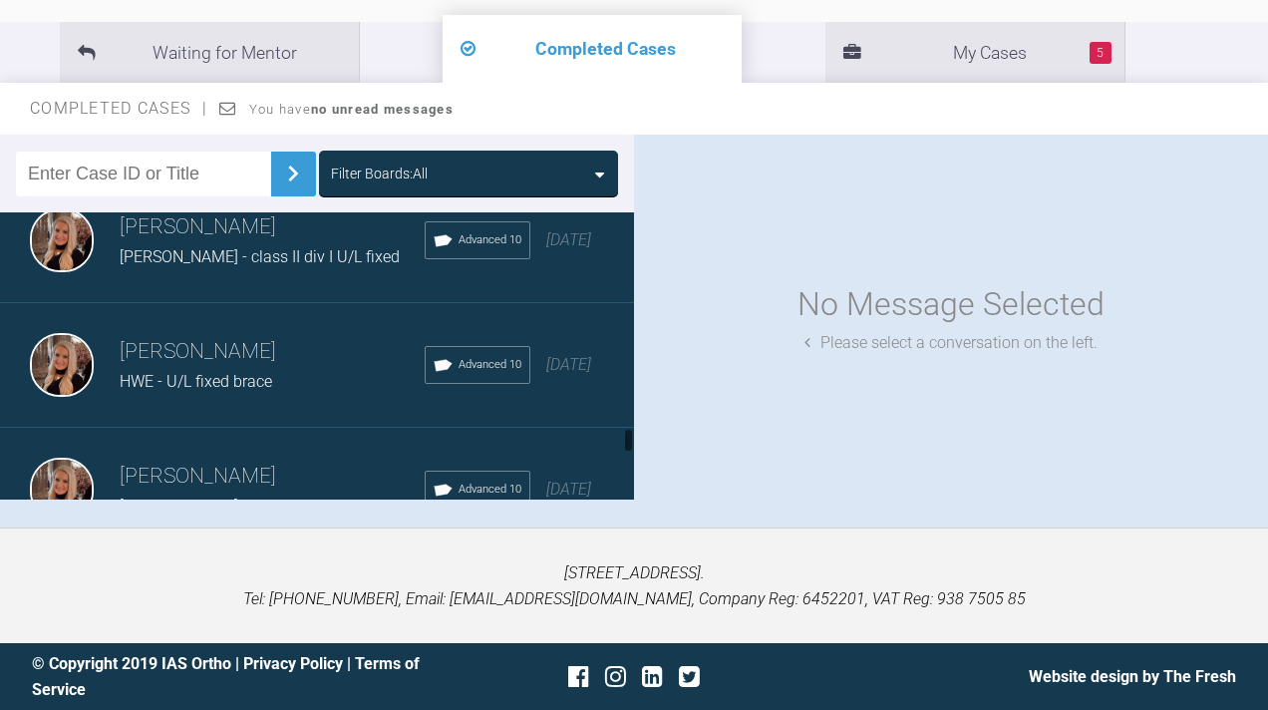
scroll to position [8155, 0]
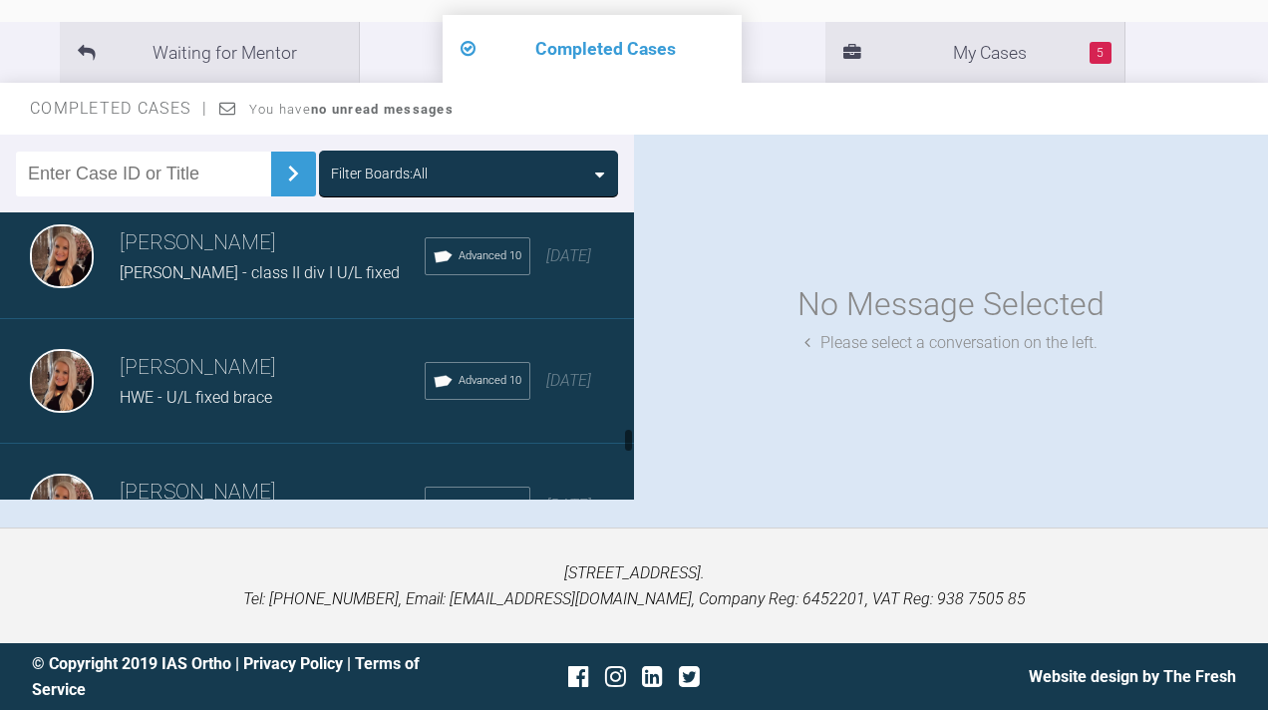
click at [214, 385] on h3 "[PERSON_NAME]" at bounding box center [272, 368] width 305 height 34
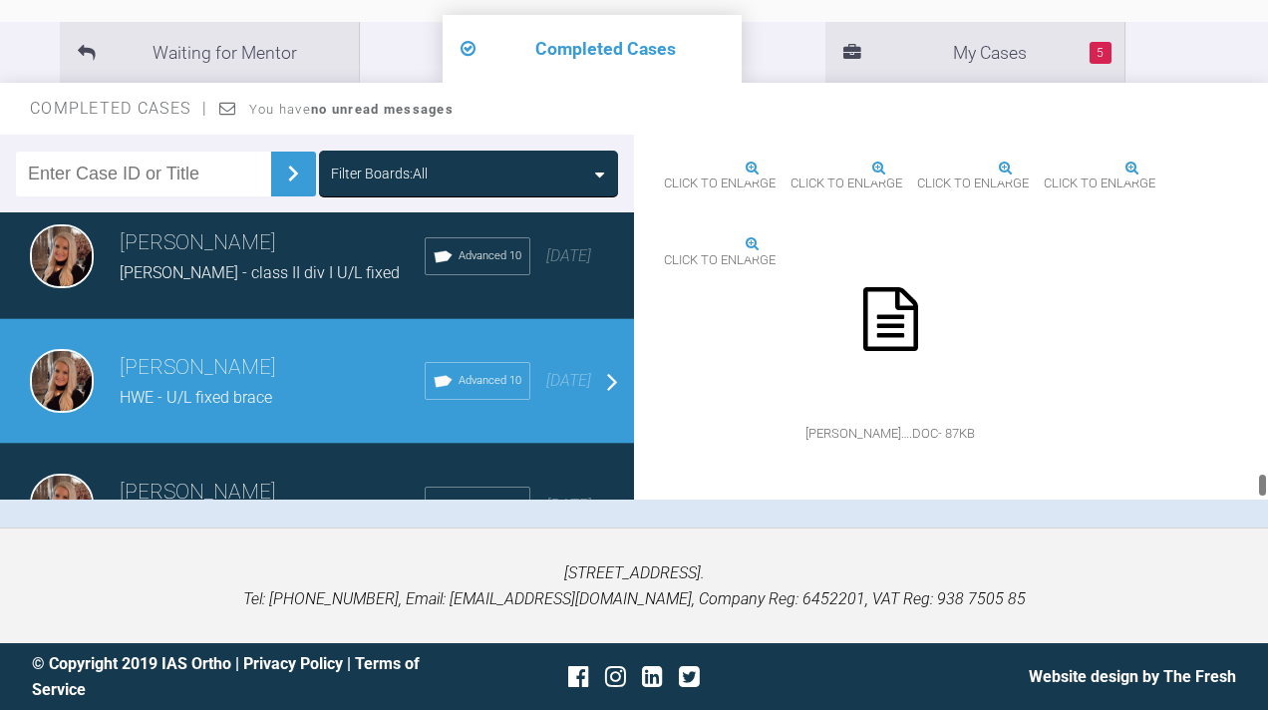
scroll to position [27381, 0]
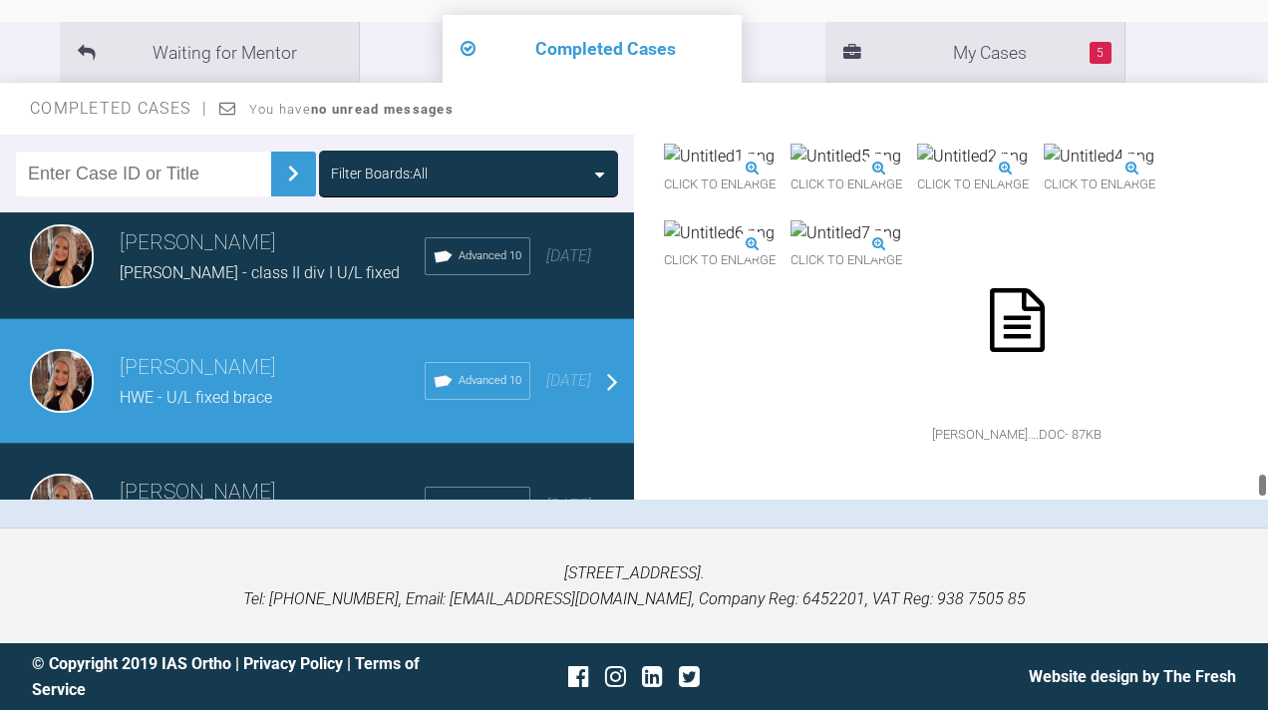
click at [990, 352] on icon at bounding box center [1017, 320] width 55 height 64
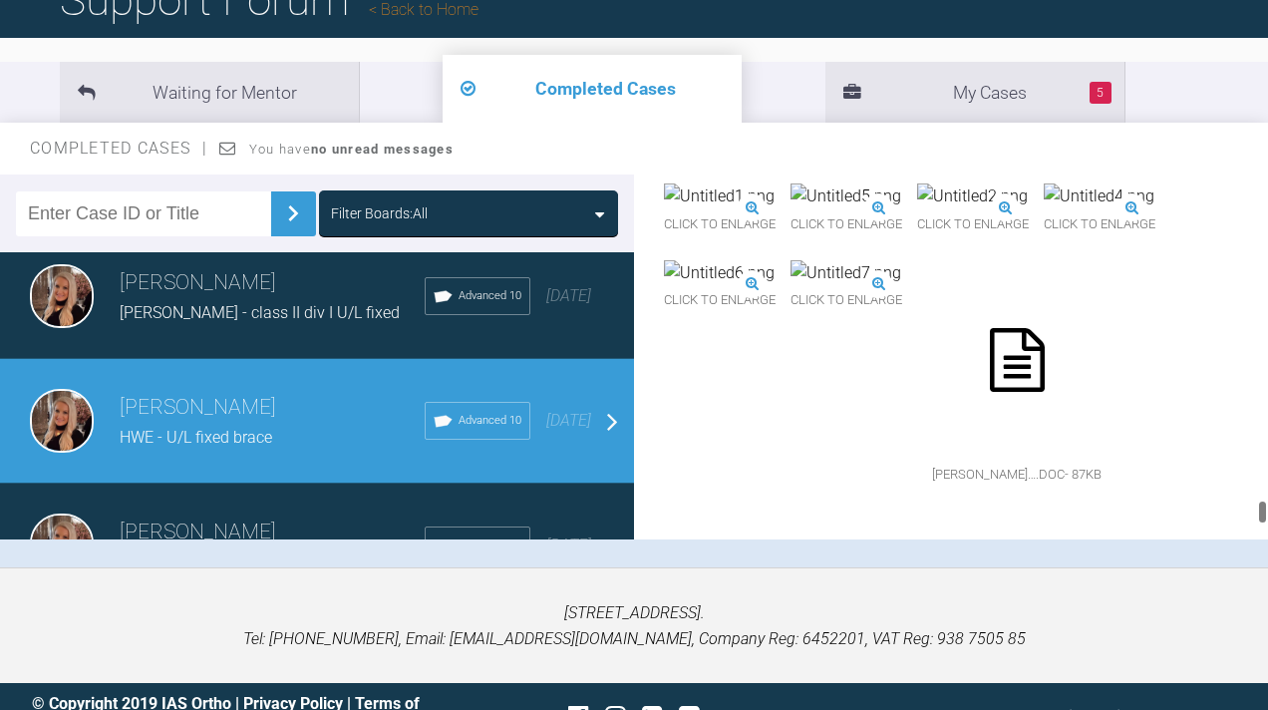
scroll to position [26284, 0]
click at [839, 57] on img at bounding box center [795, 44] width 263 height 26
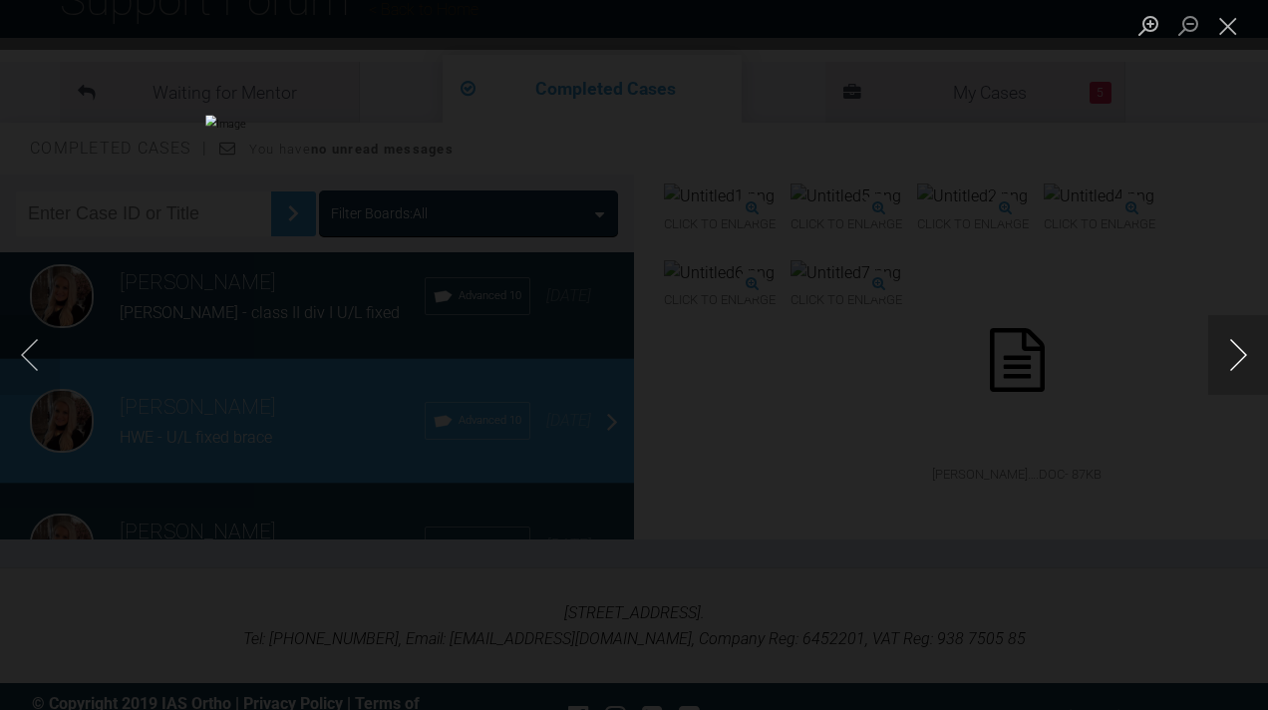
click at [1234, 359] on button "Next image" at bounding box center [1238, 355] width 60 height 80
click at [35, 350] on button "Previous image" at bounding box center [30, 355] width 60 height 80
click at [1231, 27] on button "Close lightbox" at bounding box center [1228, 25] width 40 height 35
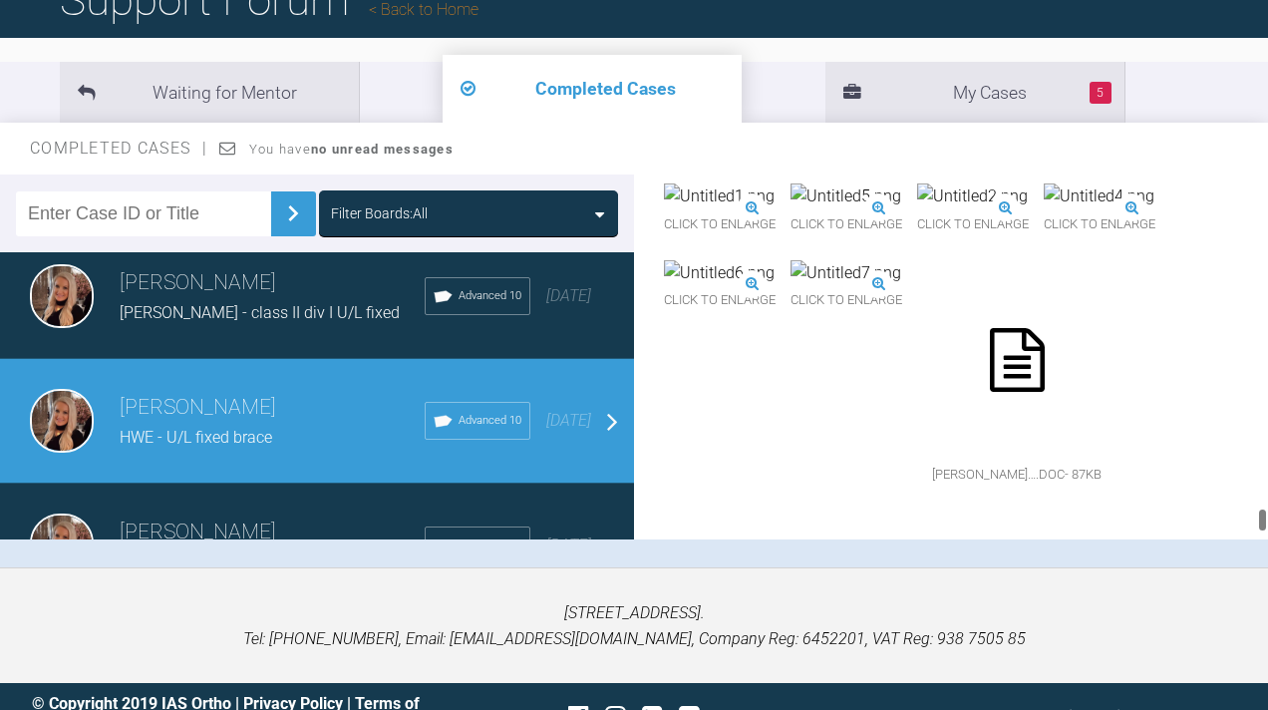
scroll to position [26956, 0]
click at [774, 209] on img at bounding box center [719, 196] width 111 height 26
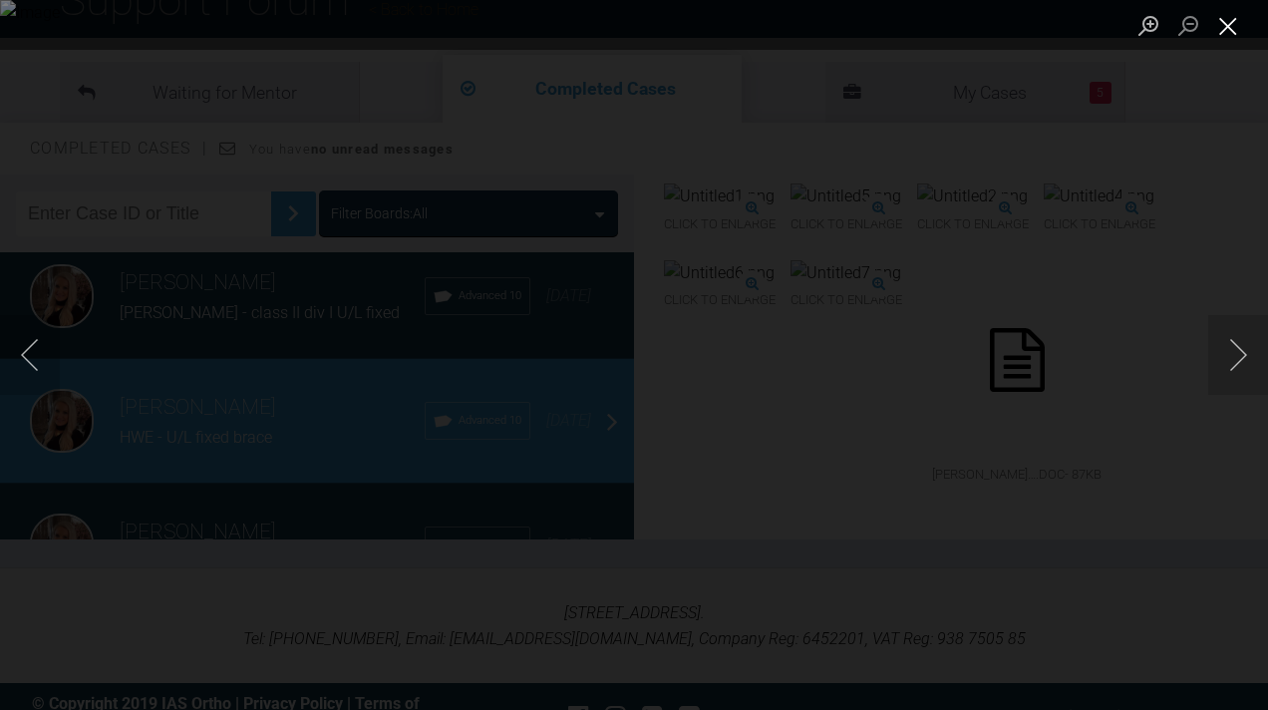
click at [1227, 23] on button "Close lightbox" at bounding box center [1228, 25] width 40 height 35
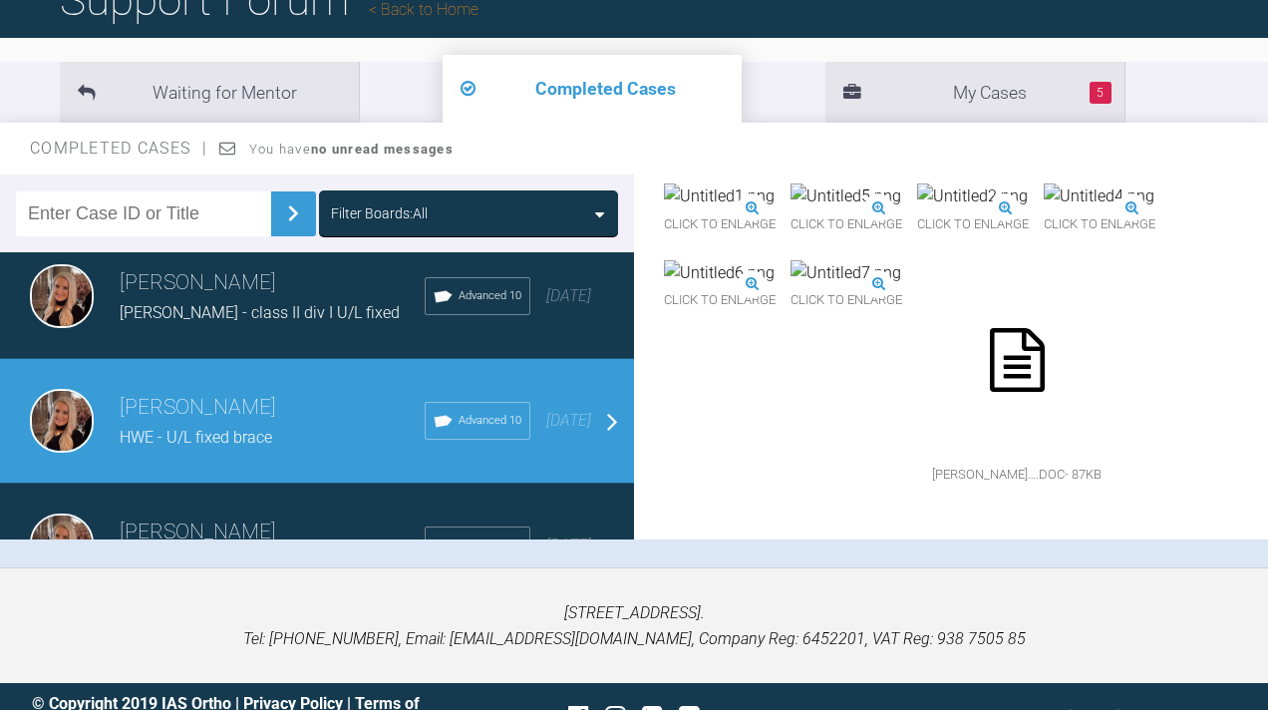
click at [790, 209] on img at bounding box center [845, 196] width 111 height 26
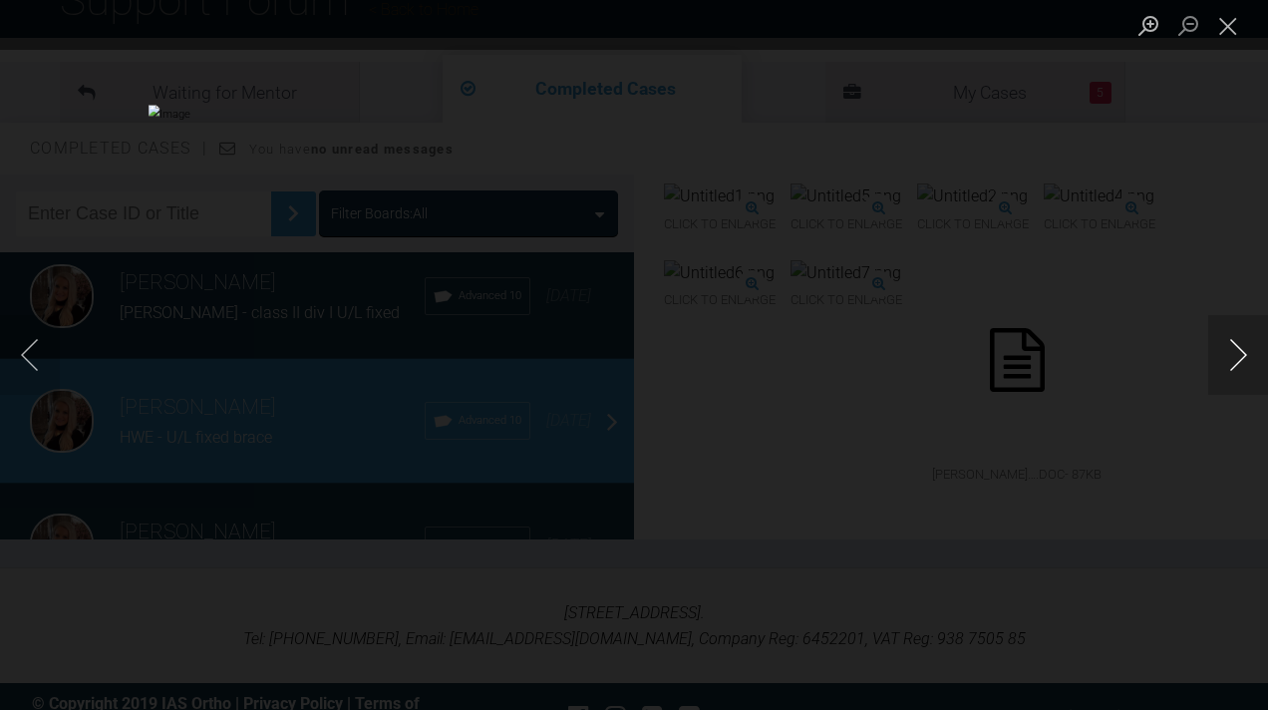
click at [1238, 372] on button "Next image" at bounding box center [1238, 355] width 60 height 80
click at [1221, 26] on button "Close lightbox" at bounding box center [1228, 25] width 40 height 35
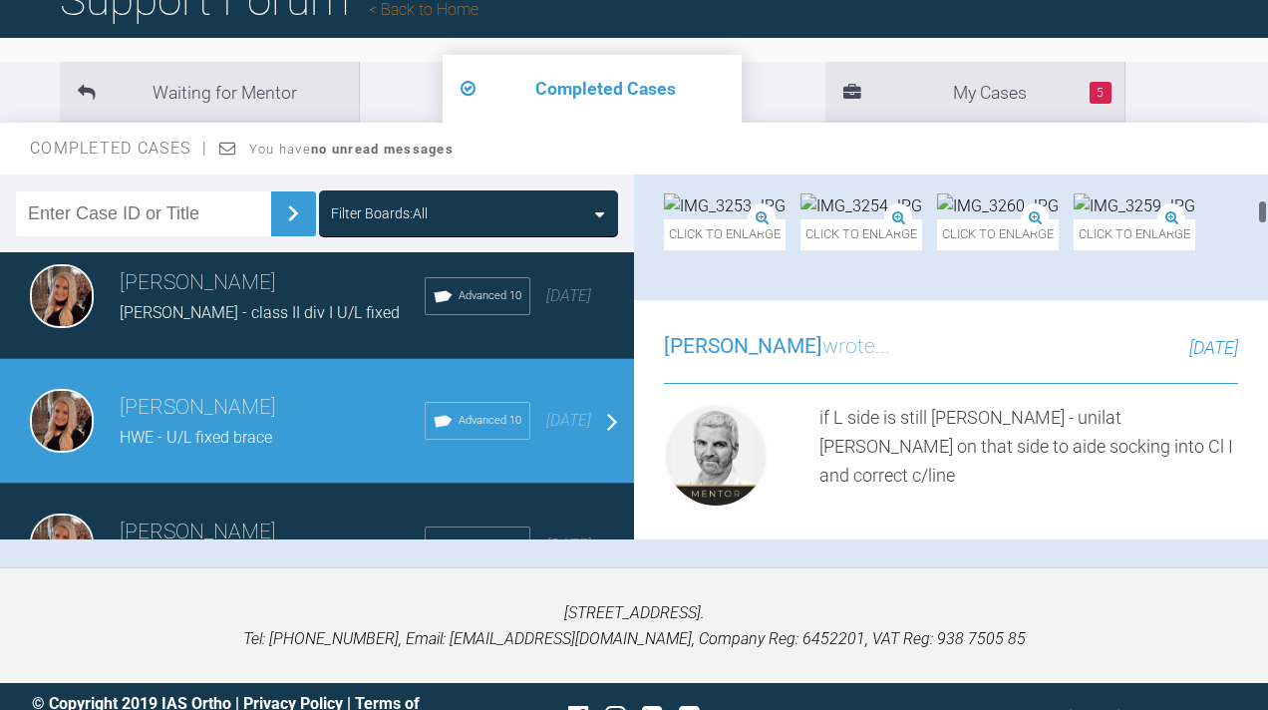
scroll to position [2068, 0]
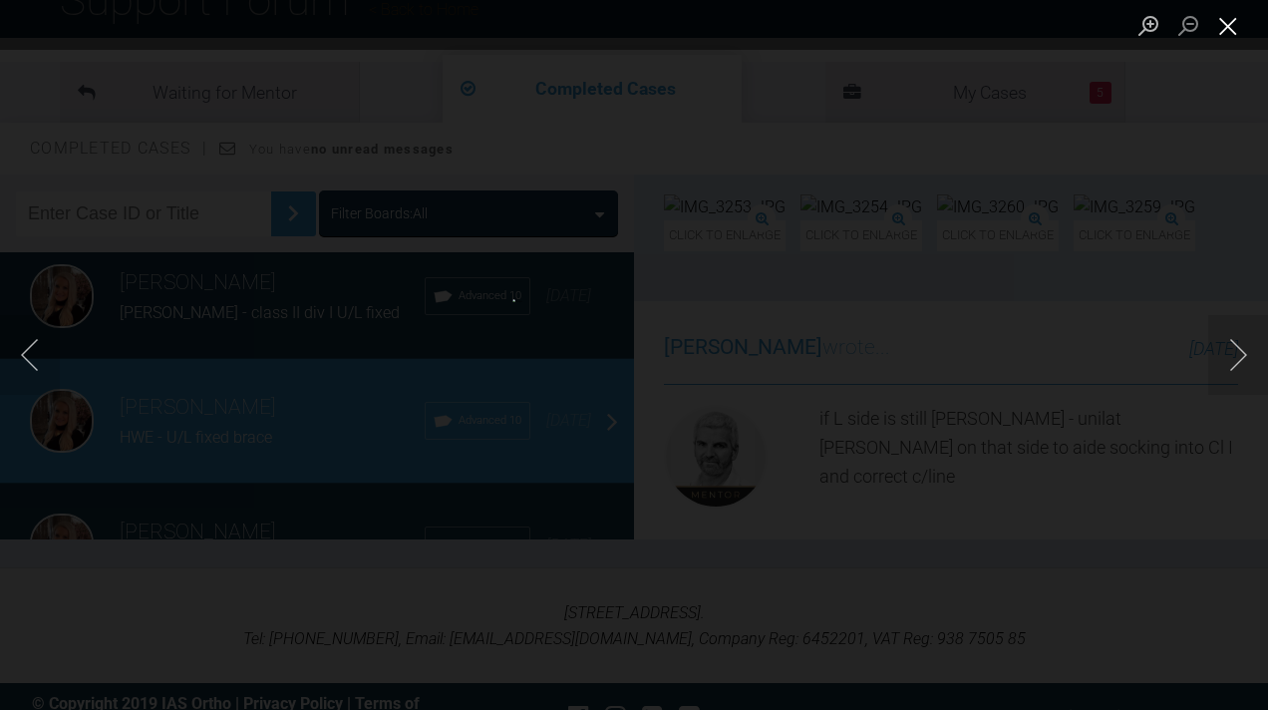
click at [1232, 21] on button "Close lightbox" at bounding box center [1228, 25] width 40 height 35
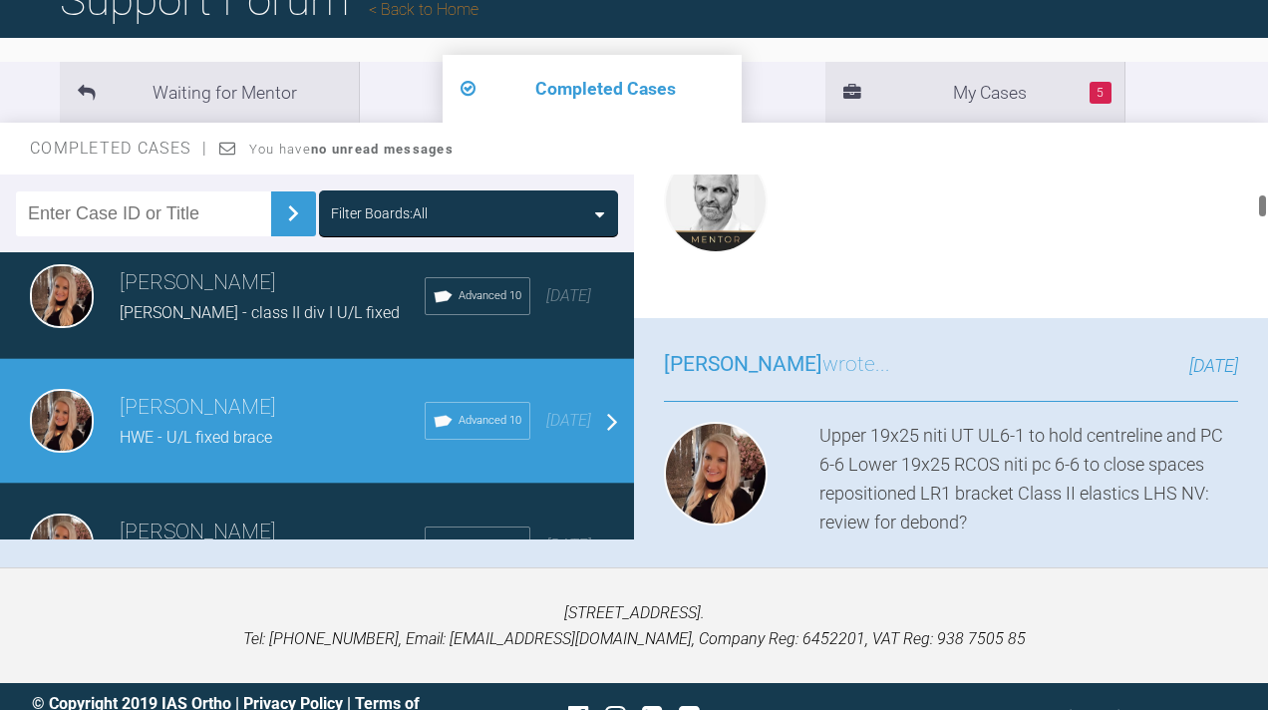
scroll to position [1325, 0]
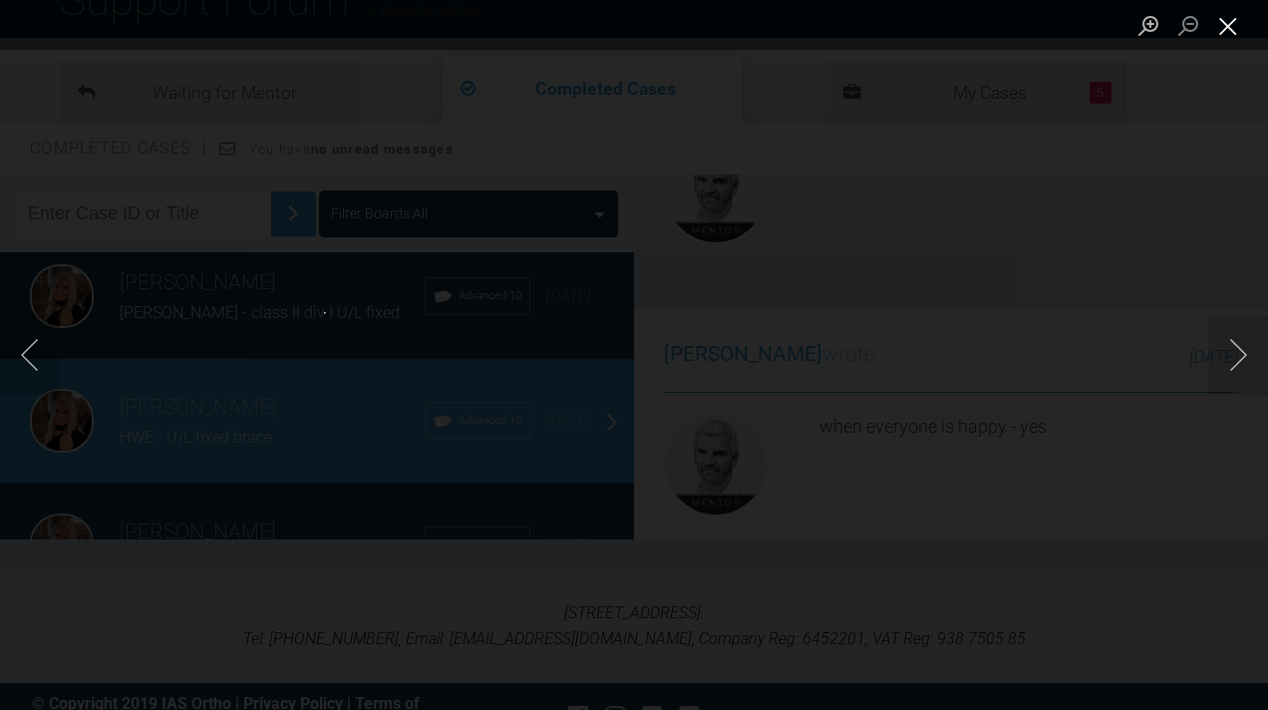
click at [1231, 12] on button "Close lightbox" at bounding box center [1228, 25] width 40 height 35
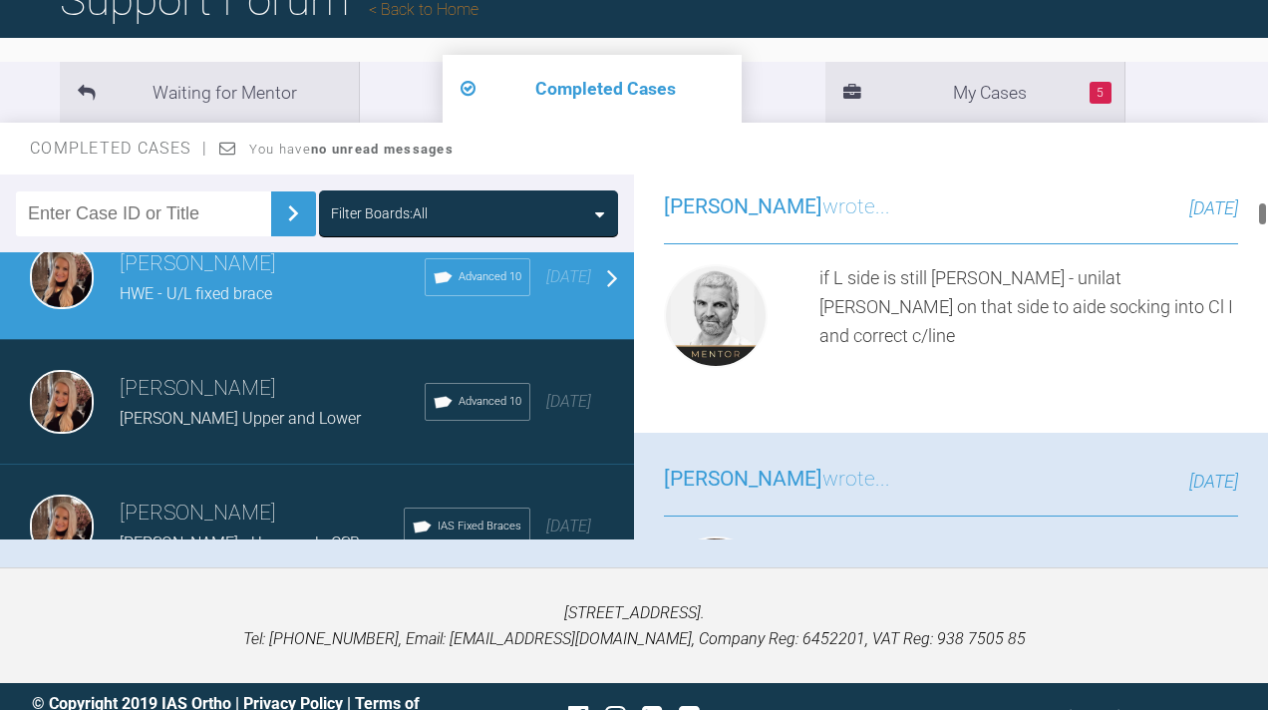
scroll to position [2210, 0]
